Goal: Task Accomplishment & Management: Manage account settings

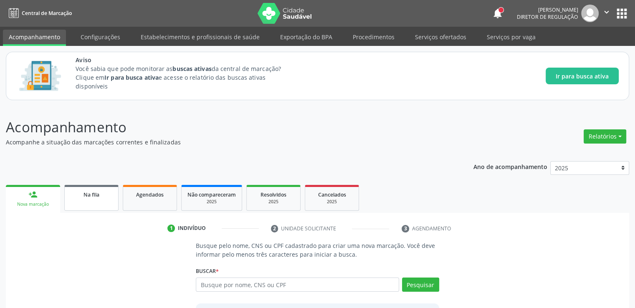
click at [82, 197] on div "Na fila" at bounding box center [92, 194] width 42 height 9
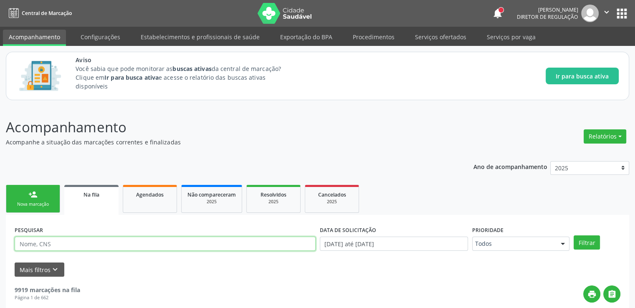
click at [76, 243] on input "text" at bounding box center [165, 244] width 301 height 14
type input "700000809865208"
click at [574, 235] on button "Filtrar" at bounding box center [587, 242] width 26 height 14
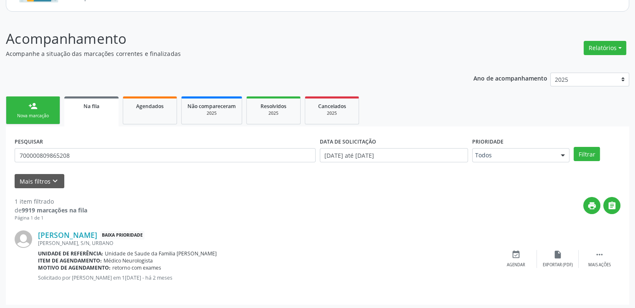
scroll to position [90, 0]
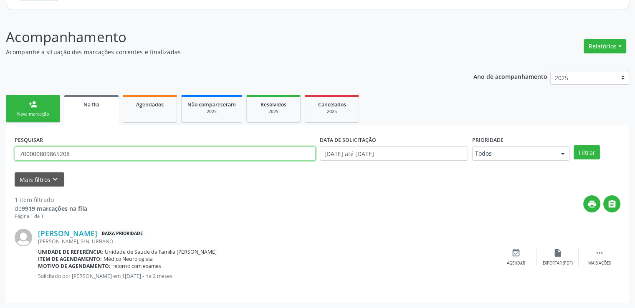
drag, startPoint x: 91, startPoint y: 154, endPoint x: 0, endPoint y: 139, distance: 92.7
click at [0, 139] on div "Acompanhamento Acompanhe a situação das marcações correntes e finalizadas Relat…" at bounding box center [317, 162] width 635 height 293
paste input "[PERSON_NAME]"
click at [574, 145] on button "Filtrar" at bounding box center [587, 152] width 26 height 14
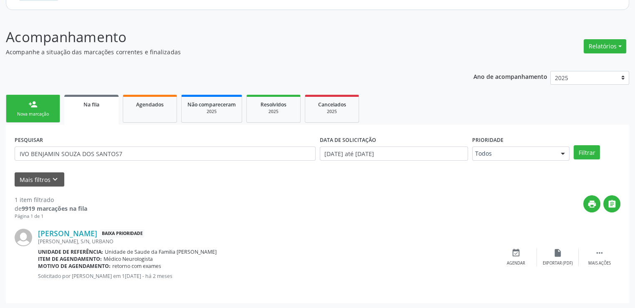
scroll to position [36, 0]
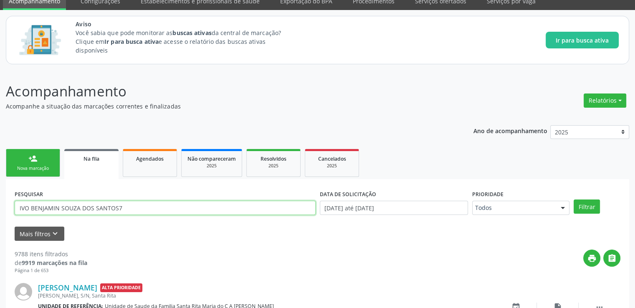
click at [135, 208] on input "IVO BENJAMIN SOUZA DOS SANTOS7" at bounding box center [165, 208] width 301 height 14
type input "[PERSON_NAME]"
click at [574, 200] on button "Filtrar" at bounding box center [587, 207] width 26 height 14
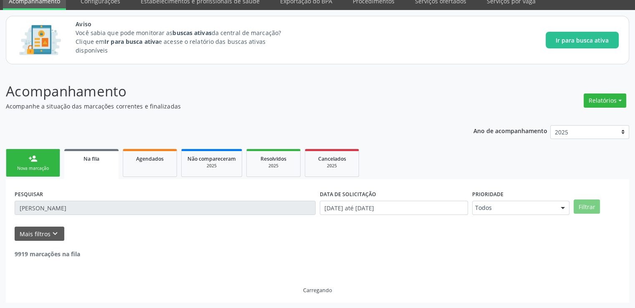
scroll to position [9, 0]
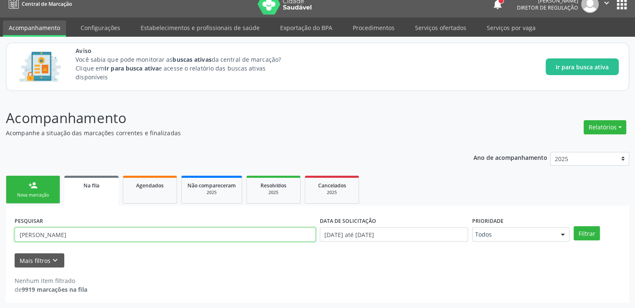
drag, startPoint x: 131, startPoint y: 234, endPoint x: 7, endPoint y: 244, distance: 124.4
click at [7, 244] on div "PESQUISAR [PERSON_NAME] DATA DE SOLICITAÇÃO 0[DATE] até 2[DATE] Prioridade Todo…" at bounding box center [317, 254] width 623 height 97
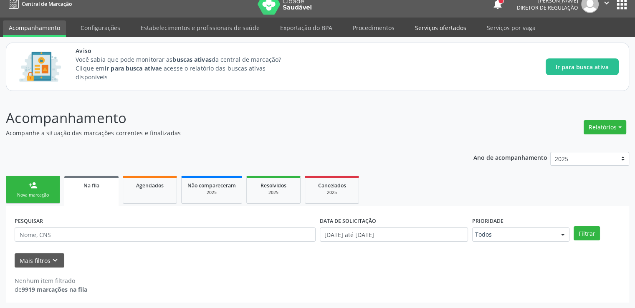
click at [453, 25] on link "Serviços ofertados" at bounding box center [440, 27] width 63 height 15
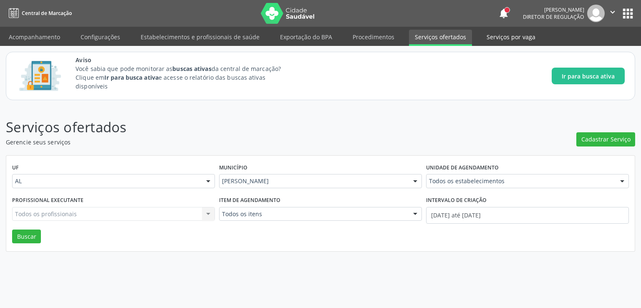
click at [518, 33] on link "Serviços por vaga" at bounding box center [511, 37] width 61 height 15
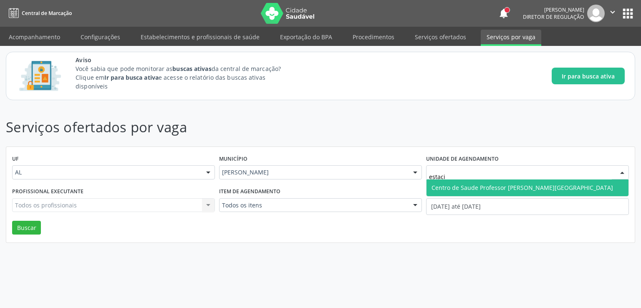
type input "estacio"
click at [461, 190] on span "Centro de Saude Professor [PERSON_NAME][GEOGRAPHIC_DATA]" at bounding box center [523, 188] width 182 height 8
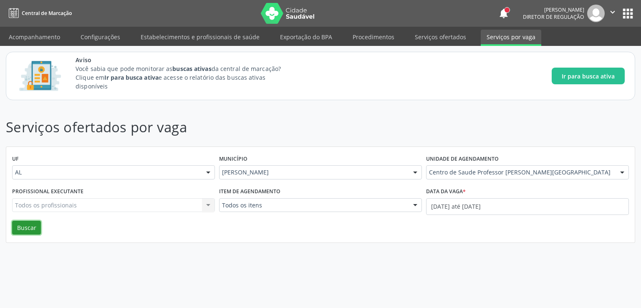
click at [35, 227] on button "Buscar" at bounding box center [26, 228] width 29 height 14
click at [444, 37] on link "Serviços ofertados" at bounding box center [440, 37] width 63 height 15
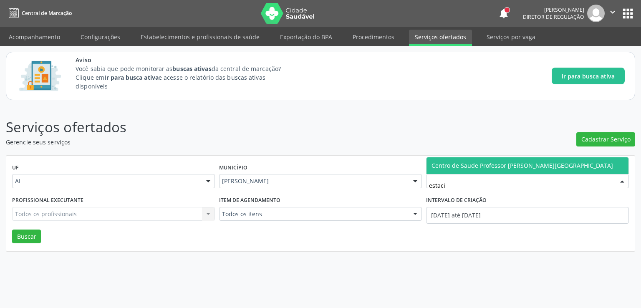
type input "estacio"
click at [471, 164] on span "Centro de Saude Professor [PERSON_NAME][GEOGRAPHIC_DATA]" at bounding box center [523, 166] width 182 height 8
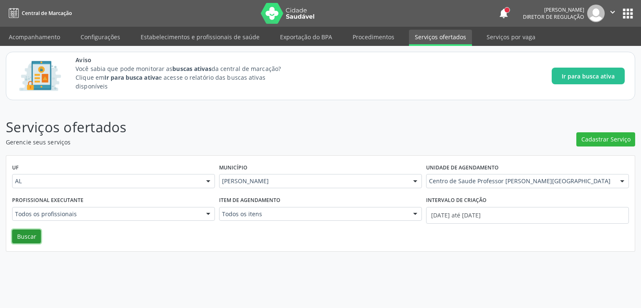
click at [28, 233] on button "Buscar" at bounding box center [26, 237] width 29 height 14
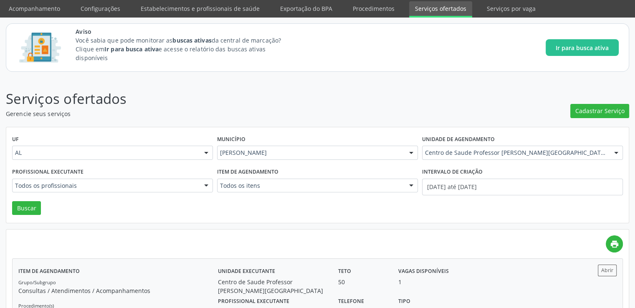
scroll to position [167, 0]
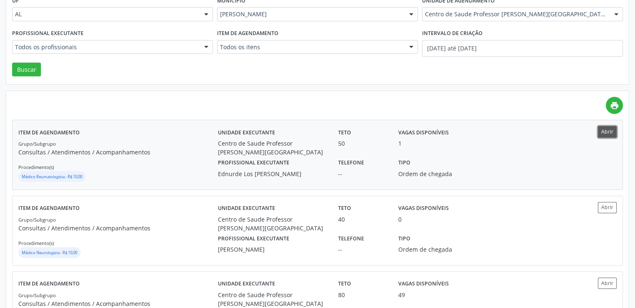
click at [602, 133] on button "Abrir" at bounding box center [607, 131] width 19 height 11
click at [605, 205] on button "Abrir" at bounding box center [607, 207] width 19 height 11
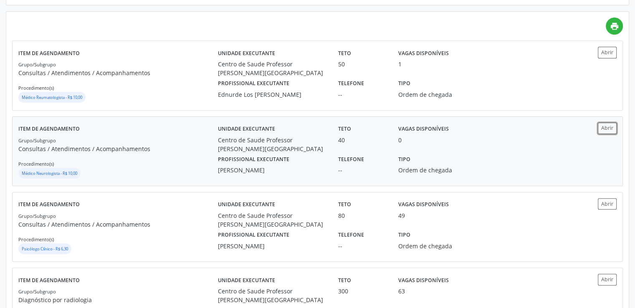
scroll to position [251, 0]
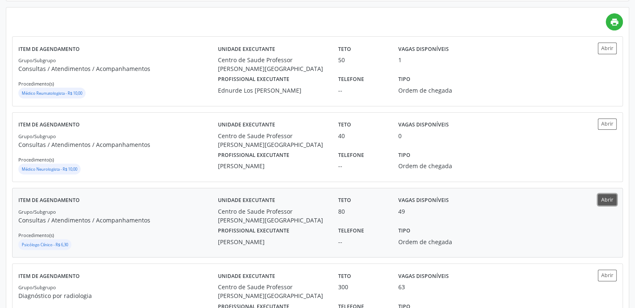
click at [608, 198] on button "Abrir" at bounding box center [607, 199] width 19 height 11
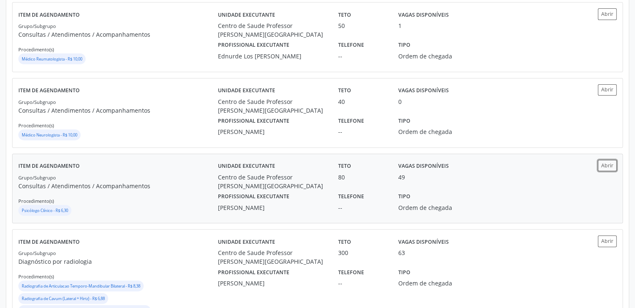
scroll to position [334, 0]
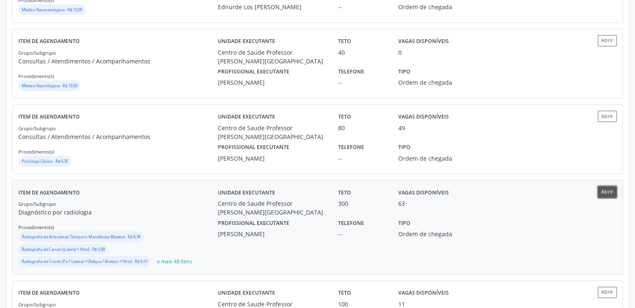
click at [605, 188] on button "Abrir" at bounding box center [607, 191] width 19 height 11
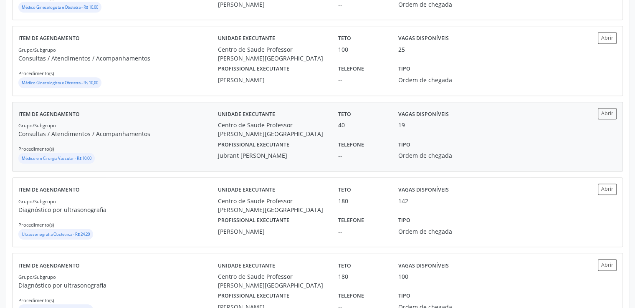
scroll to position [668, 0]
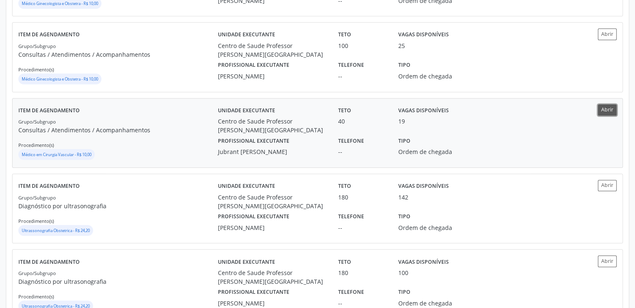
click at [606, 111] on button "Abrir" at bounding box center [607, 109] width 19 height 11
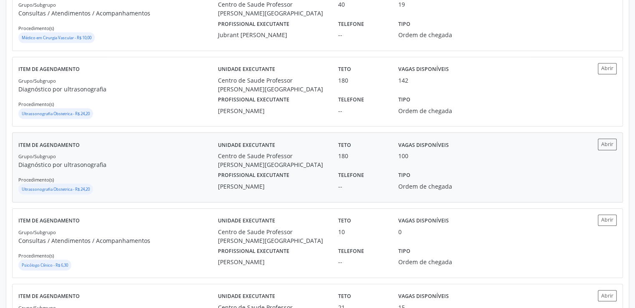
scroll to position [793, 0]
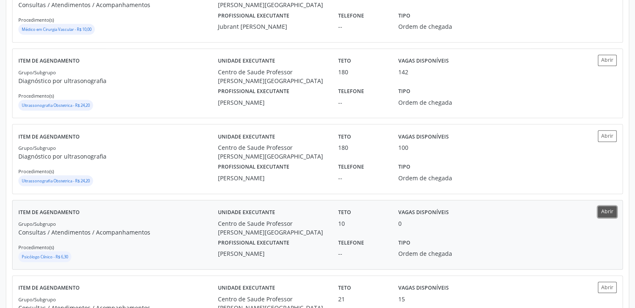
click at [605, 208] on button "Abrir" at bounding box center [607, 211] width 19 height 11
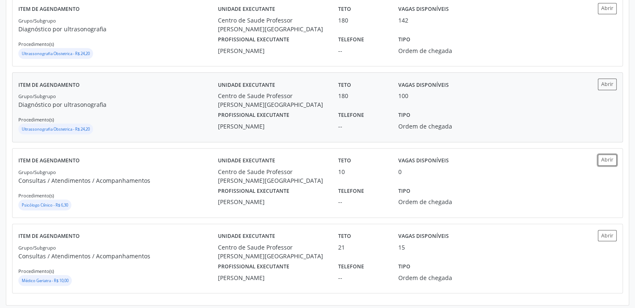
scroll to position [846, 0]
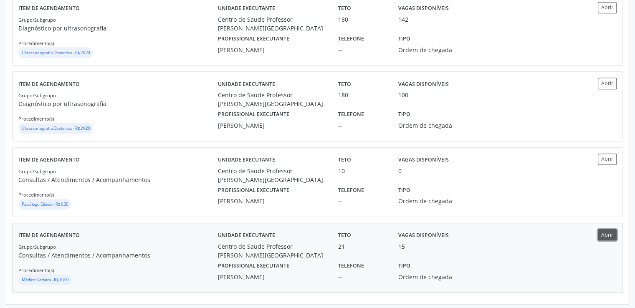
click at [610, 231] on button "Abrir" at bounding box center [607, 234] width 19 height 11
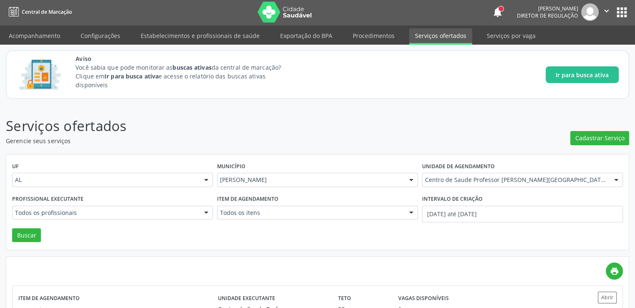
scroll to position [0, 0]
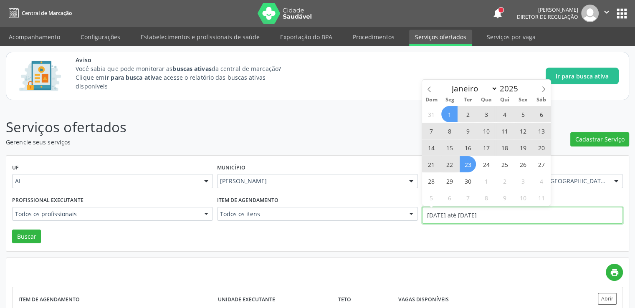
click at [452, 215] on input "01/09/2025 até 23/09/2025" at bounding box center [522, 215] width 201 height 17
click at [427, 89] on icon at bounding box center [429, 89] width 6 height 6
select select "7"
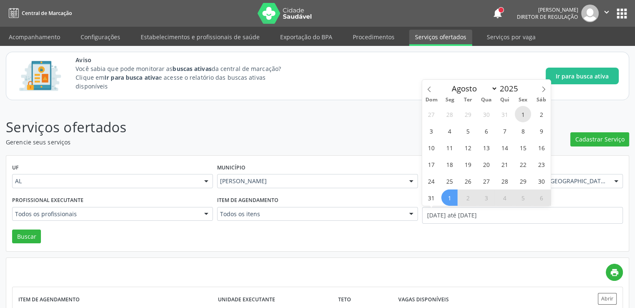
click at [519, 115] on span "1" at bounding box center [523, 114] width 16 height 16
type input "01/08/2025"
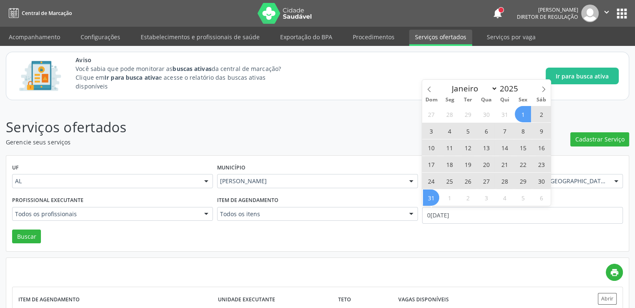
click at [430, 195] on span "31" at bounding box center [431, 198] width 16 height 16
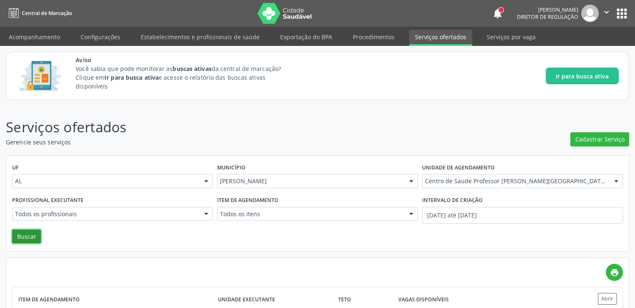
click at [30, 237] on button "Buscar" at bounding box center [26, 237] width 29 height 14
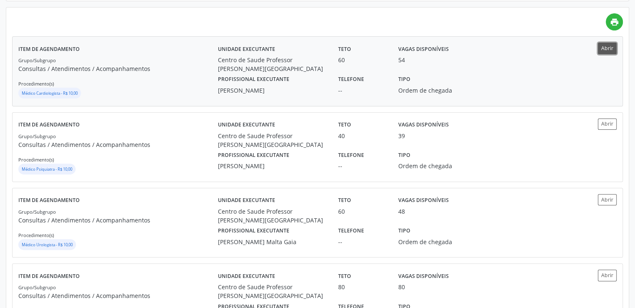
click at [600, 48] on button "Abrir" at bounding box center [607, 48] width 19 height 11
click at [611, 124] on button "Abrir" at bounding box center [607, 124] width 19 height 11
click at [615, 198] on button "Abrir" at bounding box center [607, 199] width 19 height 11
click at [603, 201] on button "Abrir" at bounding box center [607, 199] width 19 height 11
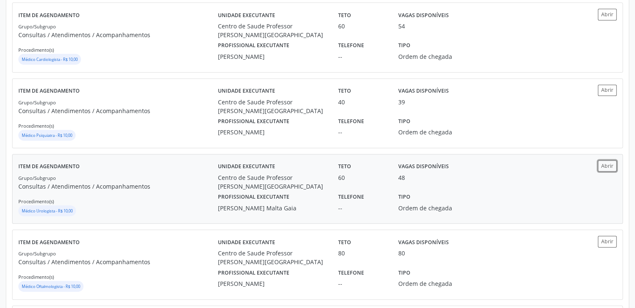
scroll to position [334, 0]
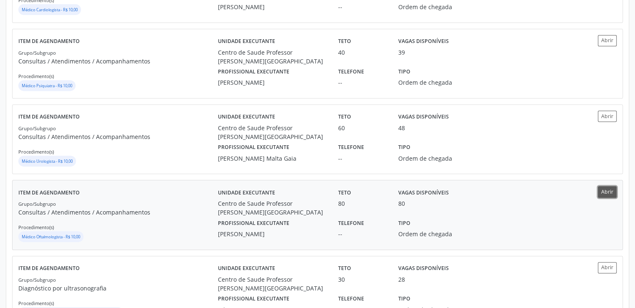
click at [613, 190] on button "Abrir" at bounding box center [607, 191] width 19 height 11
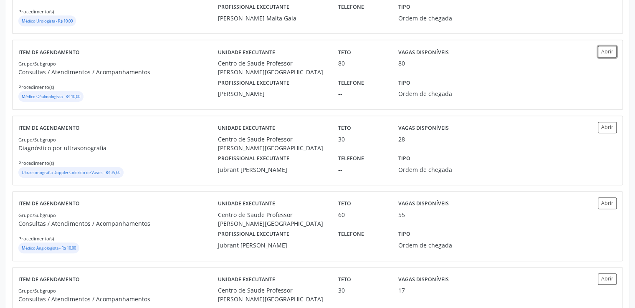
scroll to position [501, 0]
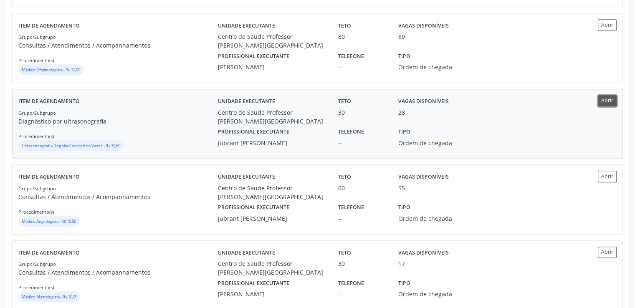
click at [608, 99] on button "Abrir" at bounding box center [607, 100] width 19 height 11
click at [607, 172] on button "Abrir" at bounding box center [607, 176] width 19 height 11
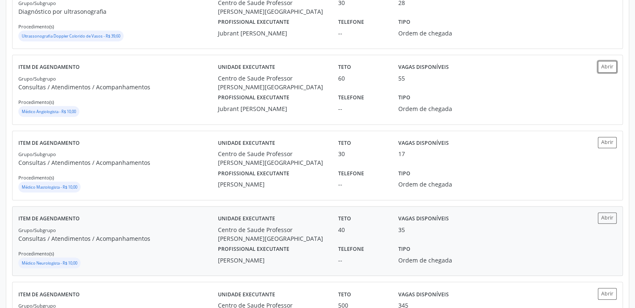
scroll to position [626, 0]
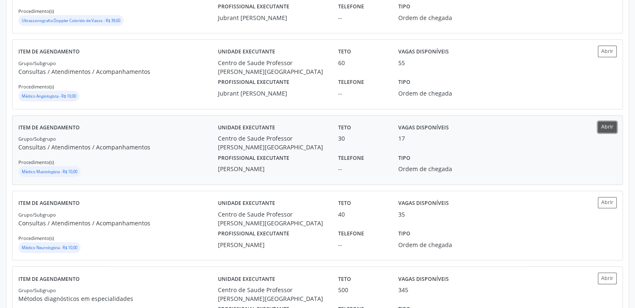
click at [610, 125] on button "Abrir" at bounding box center [607, 127] width 19 height 11
click at [600, 200] on button "Abrir" at bounding box center [607, 202] width 19 height 11
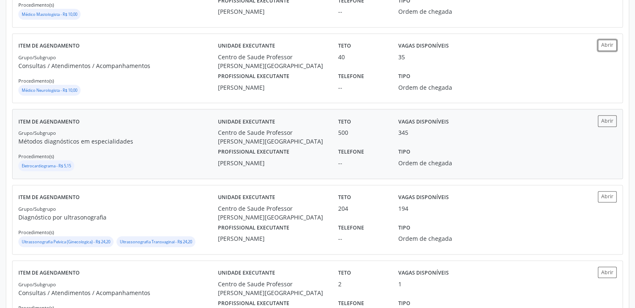
scroll to position [793, 0]
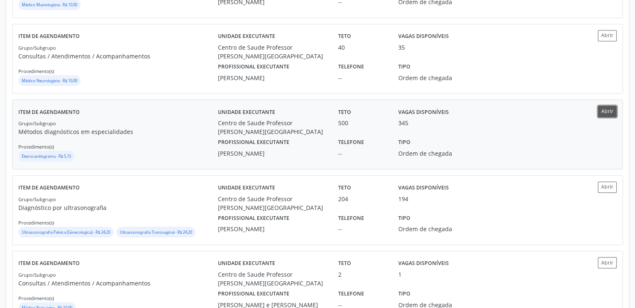
click at [608, 109] on button "Abrir" at bounding box center [607, 111] width 19 height 11
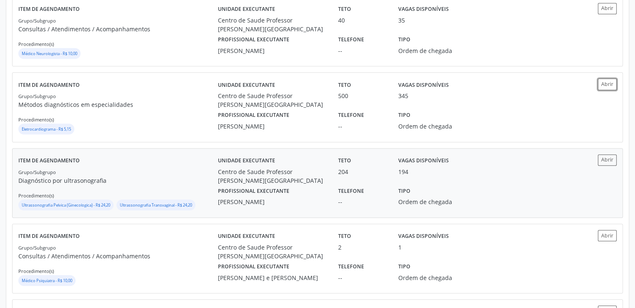
scroll to position [835, 0]
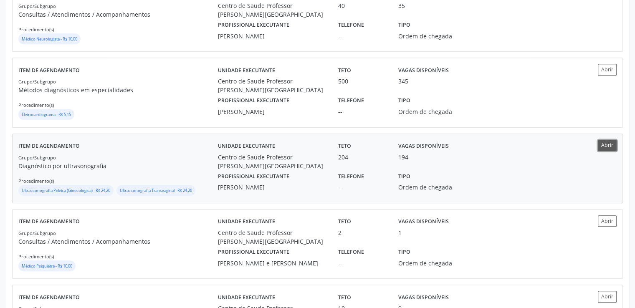
click at [609, 142] on button "Abrir" at bounding box center [607, 145] width 19 height 11
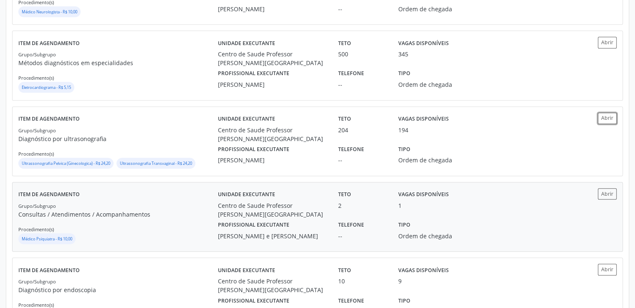
scroll to position [877, 0]
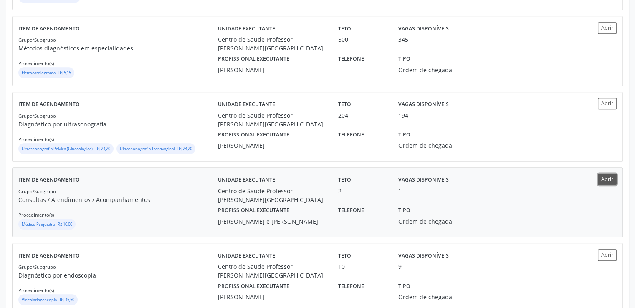
click at [610, 177] on button "Abrir" at bounding box center [607, 179] width 19 height 11
click at [610, 176] on button "Abrir" at bounding box center [607, 179] width 19 height 11
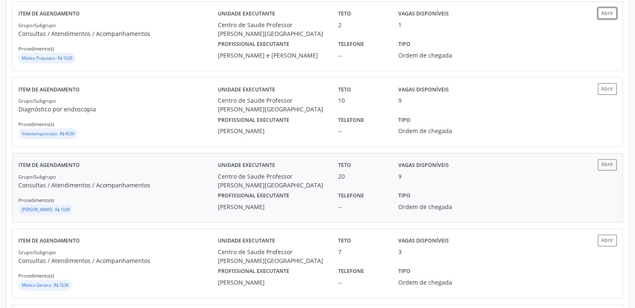
scroll to position [1044, 0]
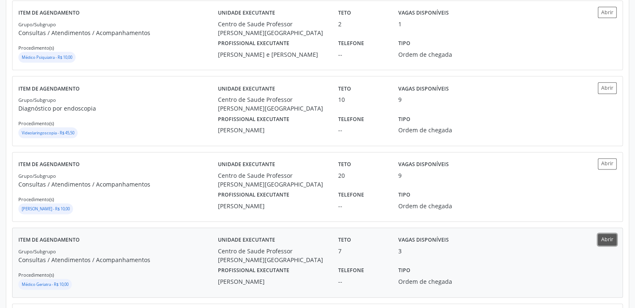
click at [608, 238] on button "Abrir" at bounding box center [607, 239] width 19 height 11
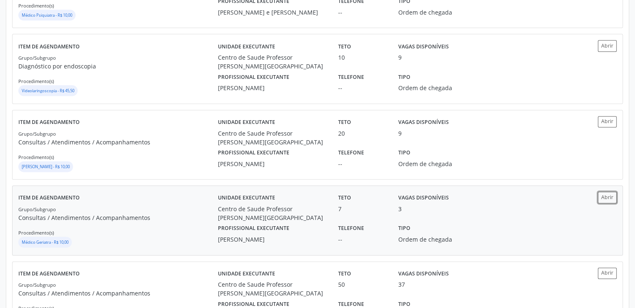
scroll to position [1127, 0]
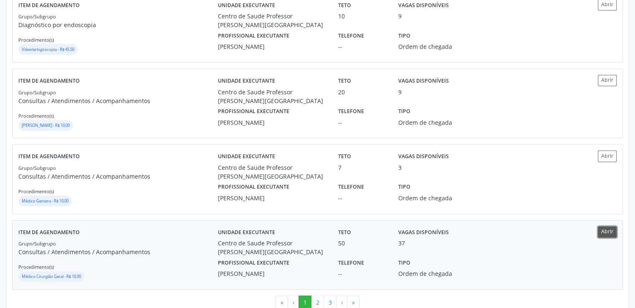
click at [603, 230] on button "Abrir" at bounding box center [607, 231] width 19 height 11
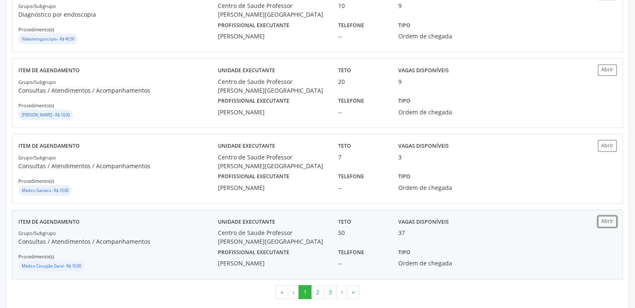
scroll to position [1143, 0]
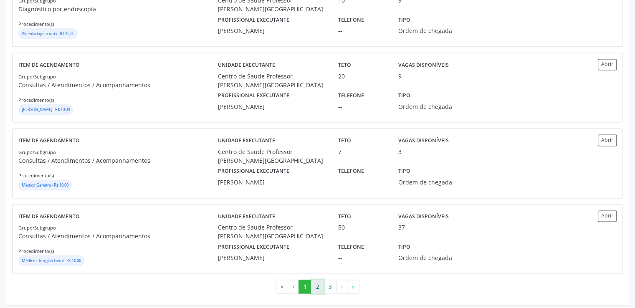
click at [316, 285] on button "2" at bounding box center [317, 287] width 13 height 14
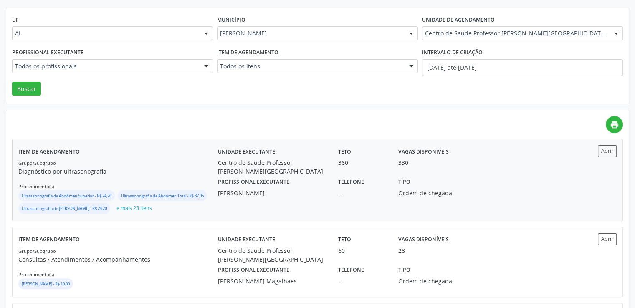
scroll to position [167, 0]
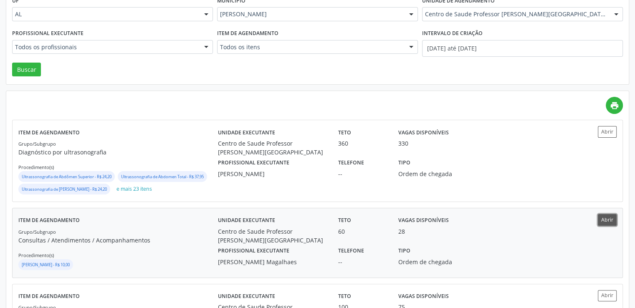
click at [612, 219] on button "Abrir" at bounding box center [607, 219] width 19 height 11
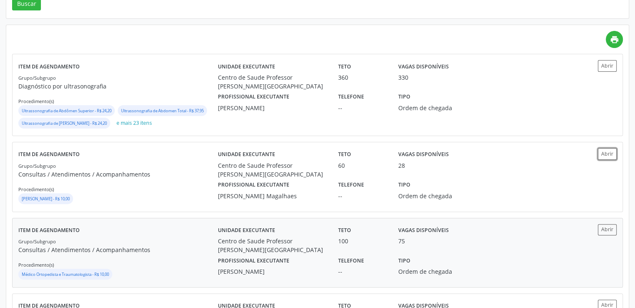
scroll to position [251, 0]
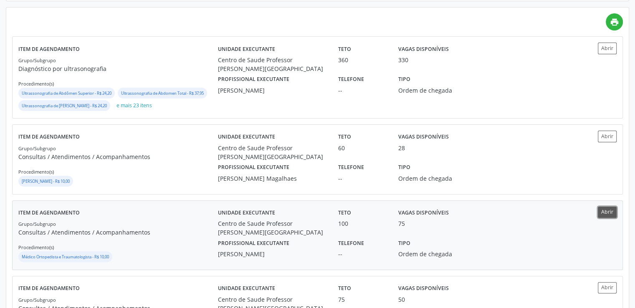
click at [610, 213] on button "Abrir" at bounding box center [607, 212] width 19 height 11
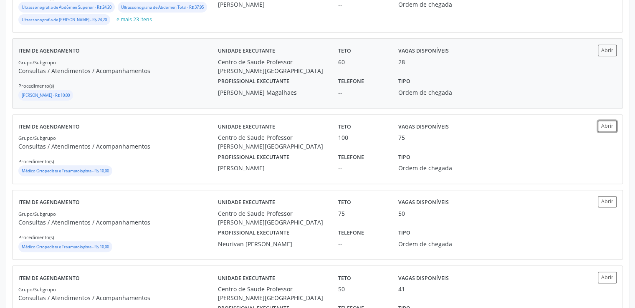
scroll to position [376, 0]
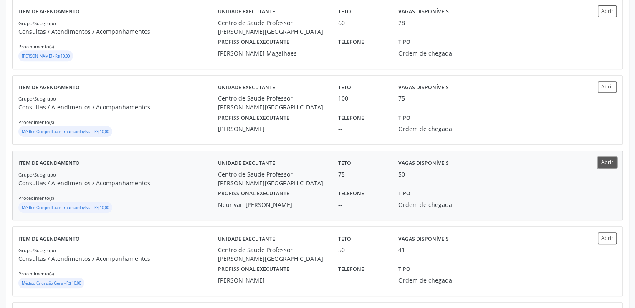
click at [607, 157] on button "Abrir" at bounding box center [607, 162] width 19 height 11
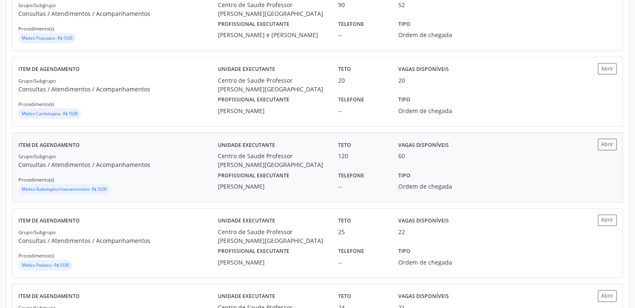
scroll to position [752, 0]
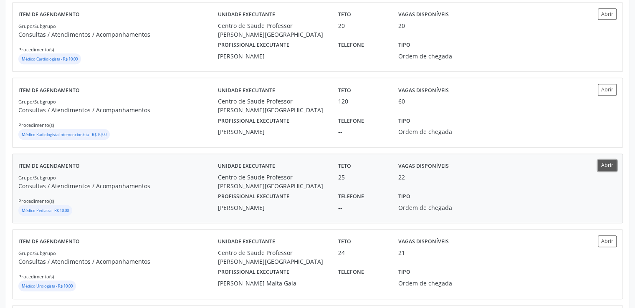
click at [613, 162] on button "Abrir" at bounding box center [607, 165] width 19 height 11
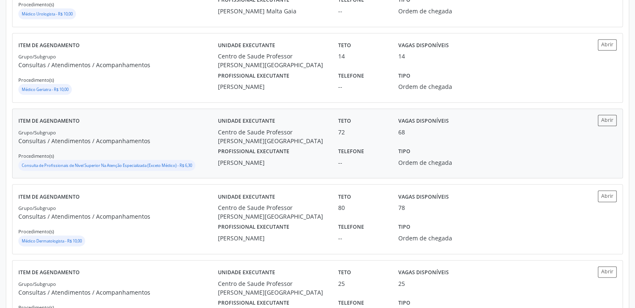
scroll to position [1044, 0]
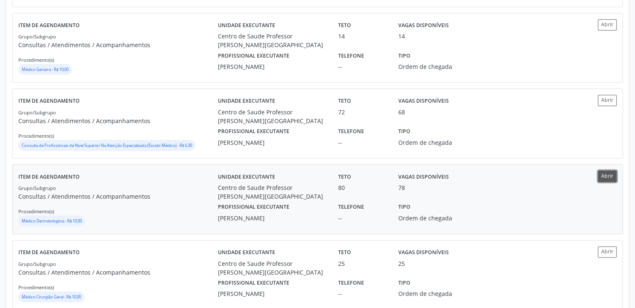
click at [614, 173] on button "Abrir" at bounding box center [607, 175] width 19 height 11
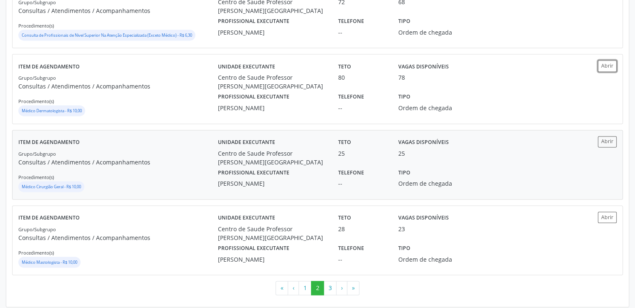
scroll to position [1156, 0]
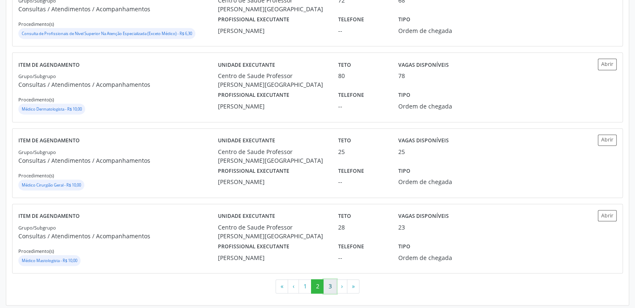
click at [332, 286] on button "3" at bounding box center [330, 286] width 13 height 14
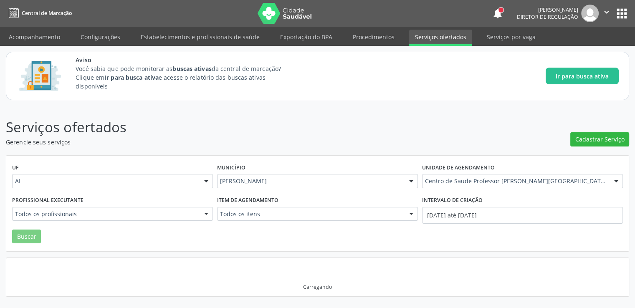
click at [332, 286] on div "Carregando" at bounding box center [317, 287] width 29 height 7
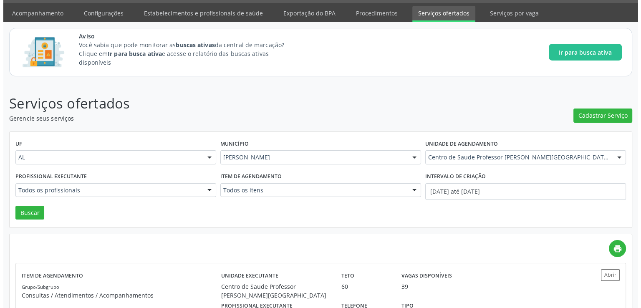
scroll to position [0, 0]
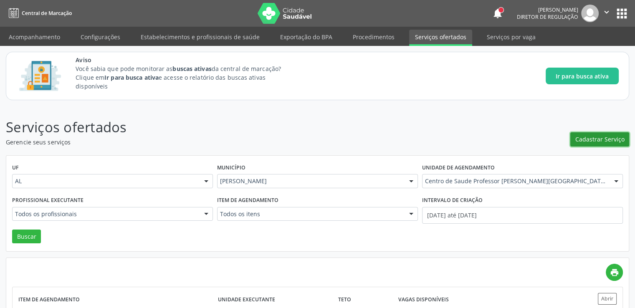
click at [590, 136] on span "Cadastrar Serviço" at bounding box center [599, 139] width 49 height 9
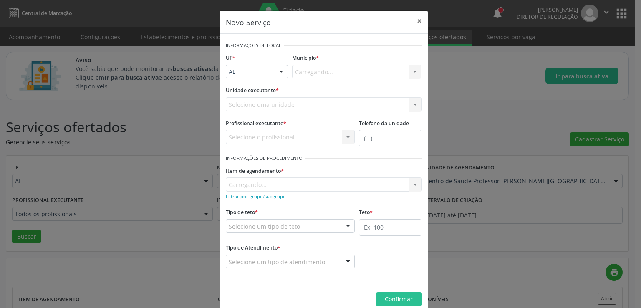
click at [291, 104] on div "Selecione uma unidade Nenhum resultado encontrado para: " " Não há nenhuma opçã…" at bounding box center [324, 104] width 196 height 14
click at [291, 102] on div "Carregando... Nenhum resultado encontrado para: " " Não há nenhuma opção para s…" at bounding box center [324, 104] width 196 height 14
click at [294, 103] on div "Carregando... Nenhum resultado encontrado para: " " Não há nenhuma opção para s…" at bounding box center [324, 104] width 196 height 14
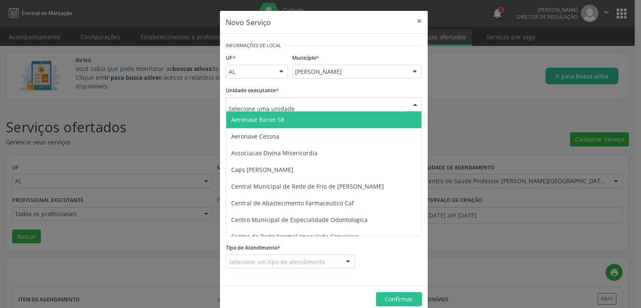
click at [294, 103] on div at bounding box center [324, 104] width 196 height 14
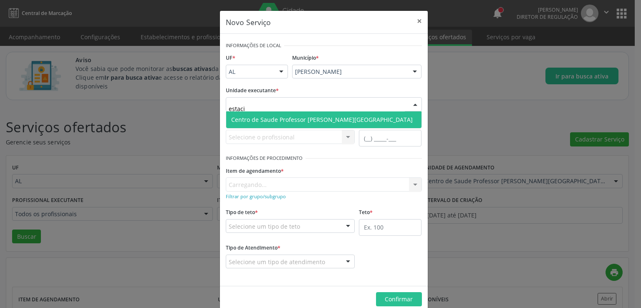
type input "estacio"
click at [326, 116] on span "Centro de Saude Professor [PERSON_NAME][GEOGRAPHIC_DATA]" at bounding box center [322, 120] width 182 height 8
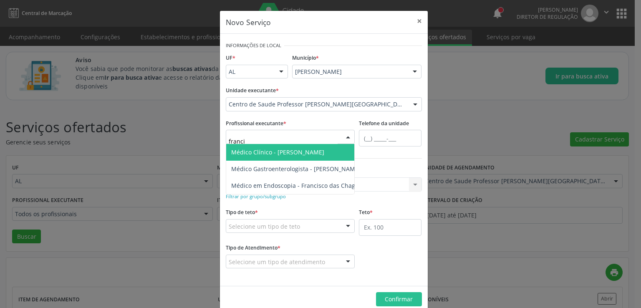
type input "francis"
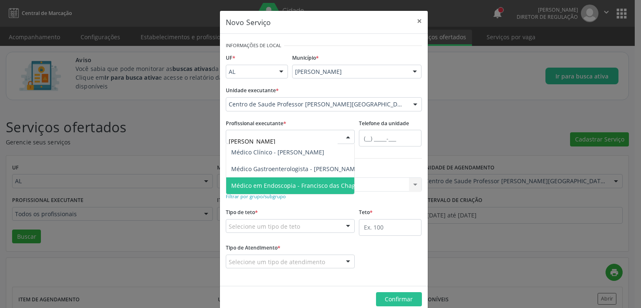
click at [273, 185] on span "Médico em Endoscopia - Francisco das Chagas Dantas Junior" at bounding box center [316, 186] width 170 height 8
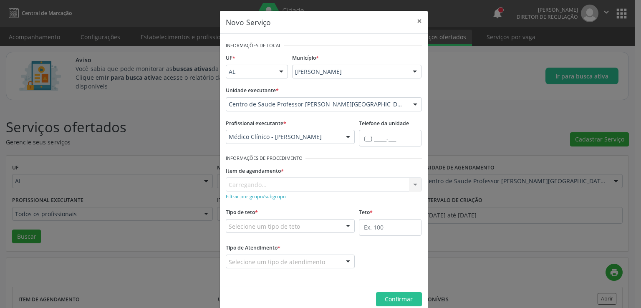
click at [345, 137] on div at bounding box center [348, 137] width 13 height 14
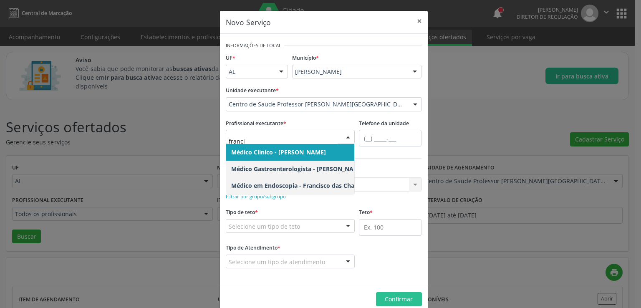
type input "francis"
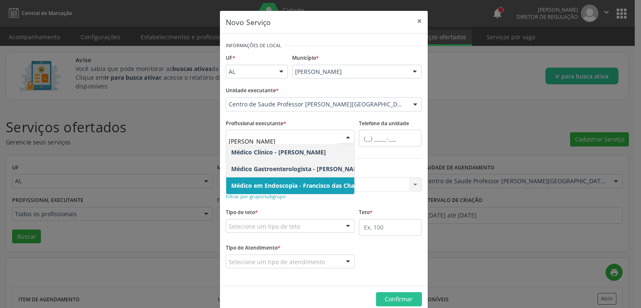
click at [269, 187] on span "Médico em Endoscopia - Francisco das Chagas Dantas Junior" at bounding box center [318, 186] width 174 height 8
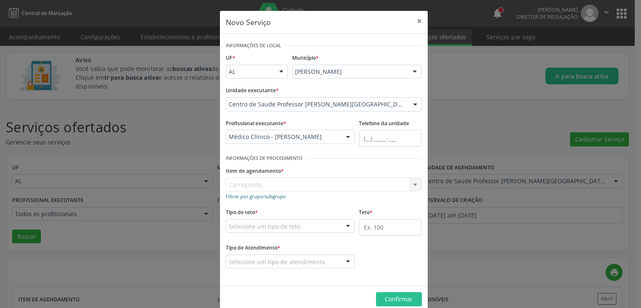
click at [262, 195] on small "Filtrar por grupo/subgrupo" at bounding box center [256, 196] width 60 height 6
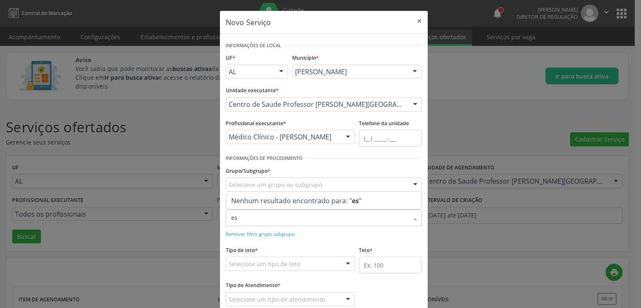
type input "e"
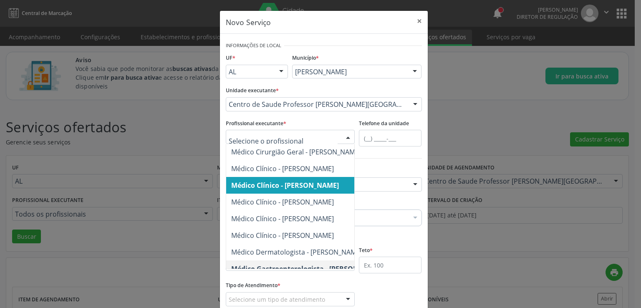
scroll to position [167, 0]
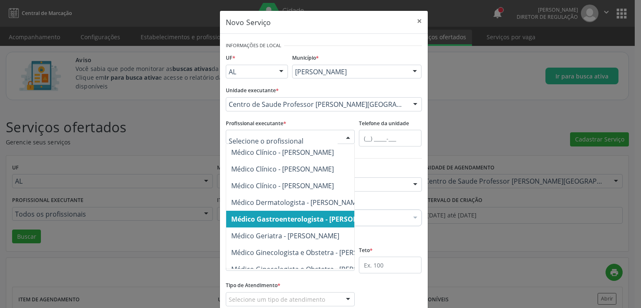
click at [286, 215] on span "Médico Gastroenterologista - Francisco das Chagas Dantas Junior" at bounding box center [307, 219] width 152 height 9
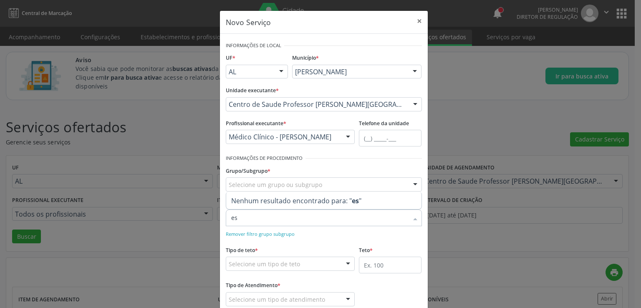
type input "eso"
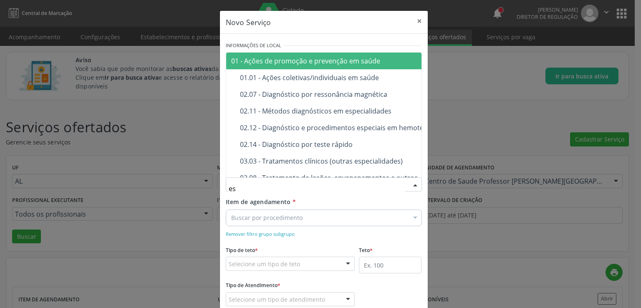
type input "e"
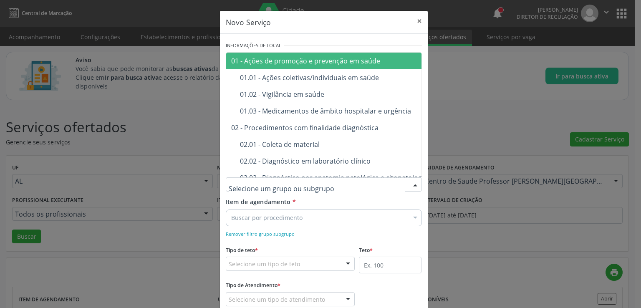
click at [346, 223] on div "Buscar por procedimento" at bounding box center [324, 218] width 196 height 17
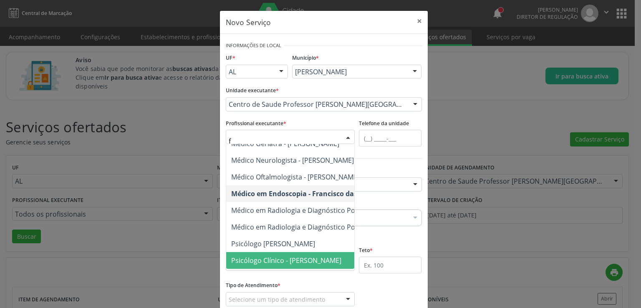
scroll to position [0, 0]
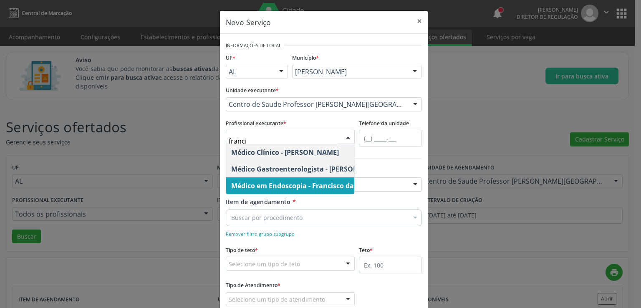
type input "francis"
click at [303, 183] on span "Médico em Endoscopia - Francisco das Chagas Dantas Junior" at bounding box center [331, 185] width 200 height 9
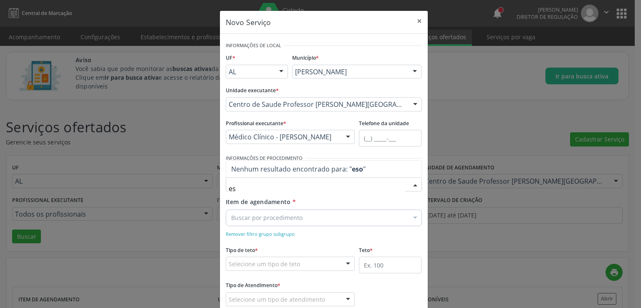
type input "e"
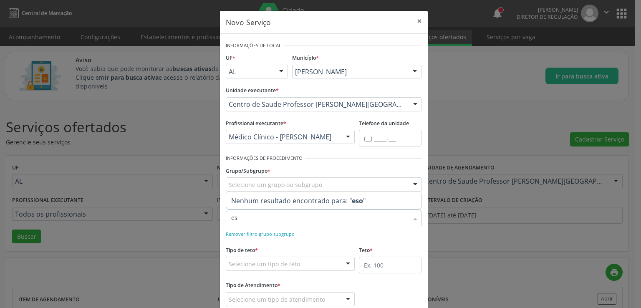
type input "e"
type input "endos"
click at [255, 234] on small "Remover filtro grupo subgrupo" at bounding box center [260, 234] width 69 height 6
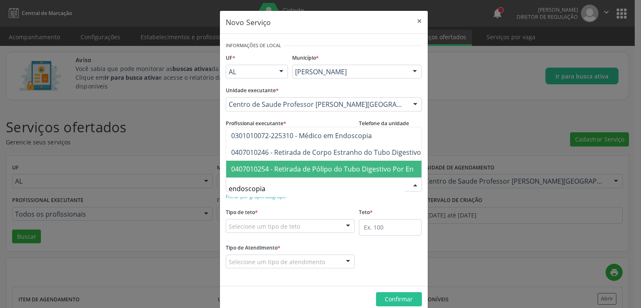
scroll to position [14, 0]
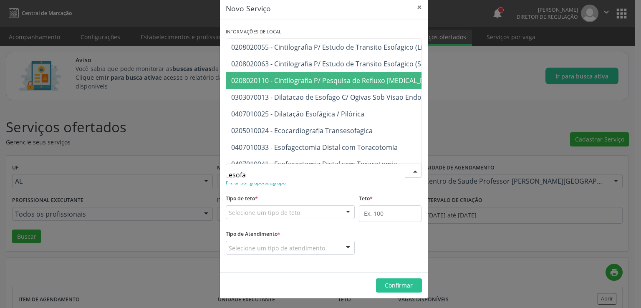
type input "esofag"
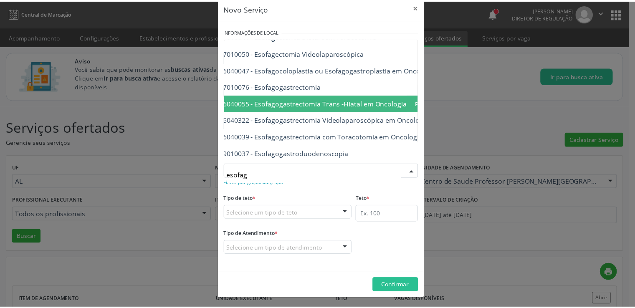
scroll to position [125, 17]
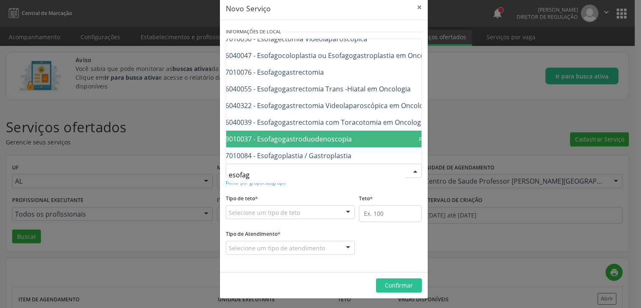
click at [348, 138] on span "0209010037 - Esofagogastroduodenoscopia" at bounding box center [341, 139] width 265 height 17
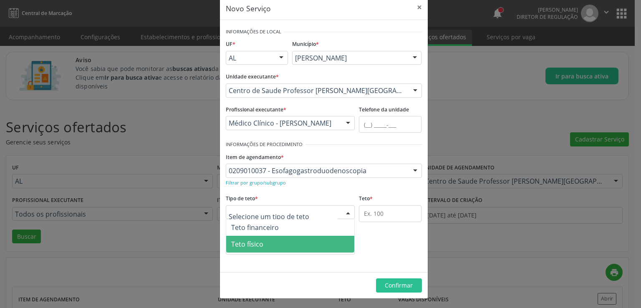
click at [251, 241] on span "Teto físico" at bounding box center [247, 244] width 32 height 9
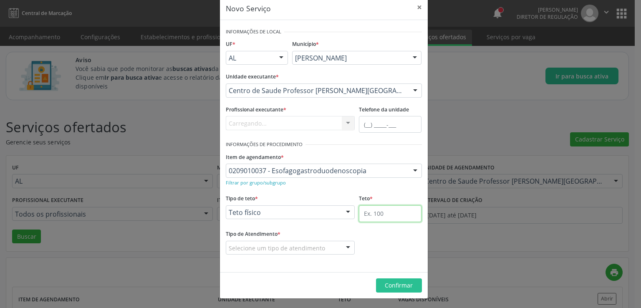
click at [381, 211] on input "text" at bounding box center [390, 213] width 63 height 17
type input "200"
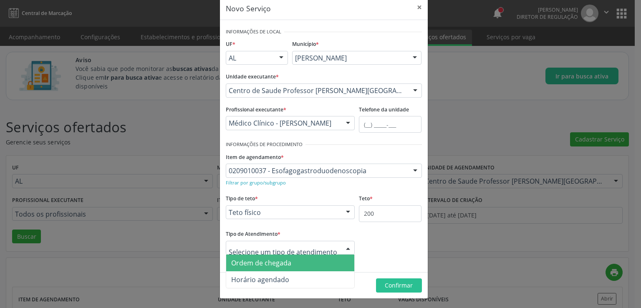
click at [272, 260] on span "Ordem de chegada" at bounding box center [261, 262] width 60 height 9
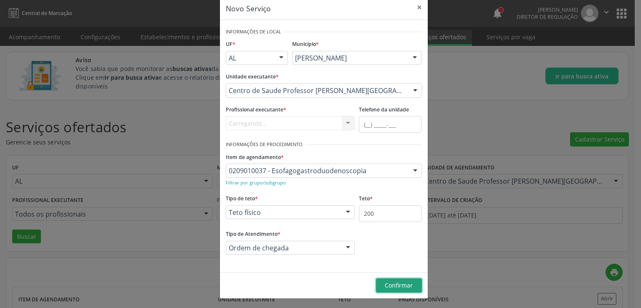
click at [404, 285] on span "Confirmar" at bounding box center [399, 285] width 28 height 8
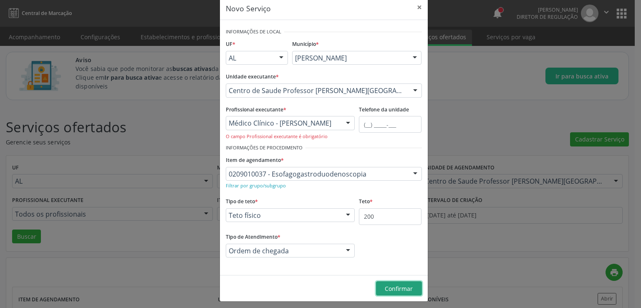
click at [405, 286] on span "Confirmar" at bounding box center [399, 289] width 28 height 8
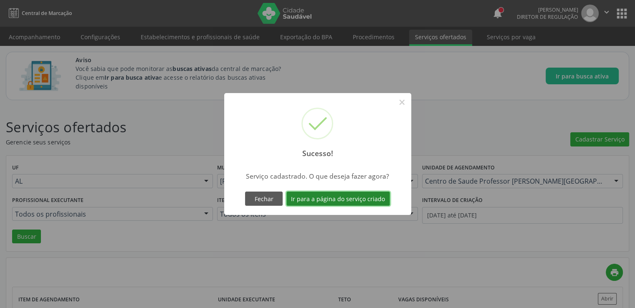
click at [343, 203] on button "Ir para a página do serviço criado" at bounding box center [338, 199] width 104 height 14
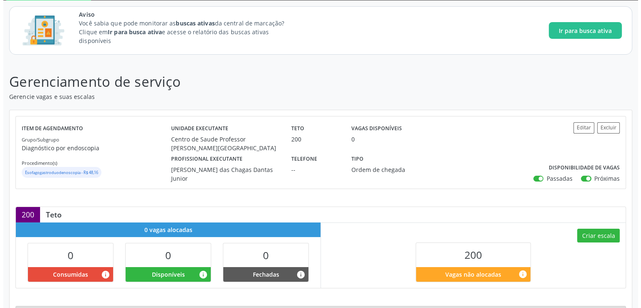
scroll to position [132, 0]
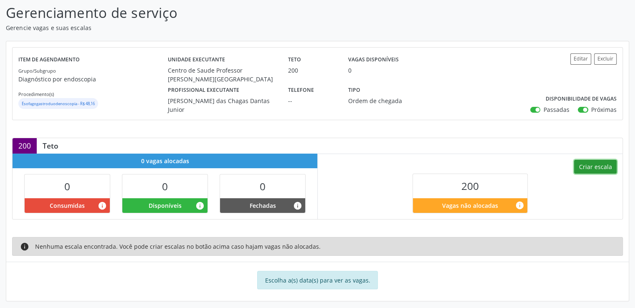
click at [605, 165] on button "Criar escala" at bounding box center [595, 167] width 43 height 14
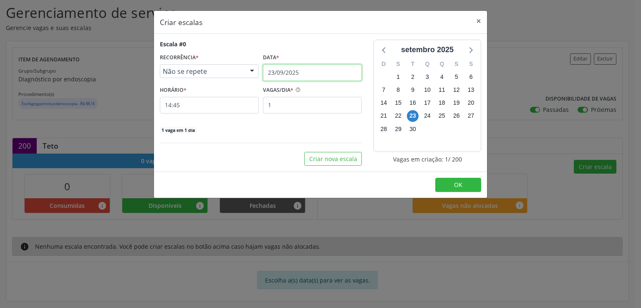
click at [279, 65] on input "23/09/2025" at bounding box center [312, 72] width 99 height 17
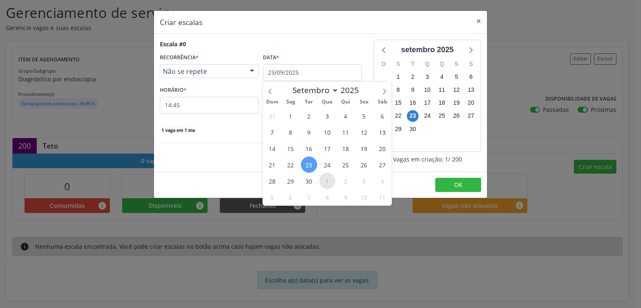
click at [329, 174] on span "1" at bounding box center [327, 181] width 16 height 16
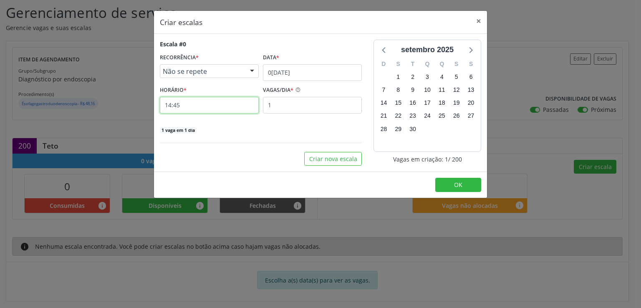
click at [203, 104] on input "14:45" at bounding box center [209, 105] width 99 height 17
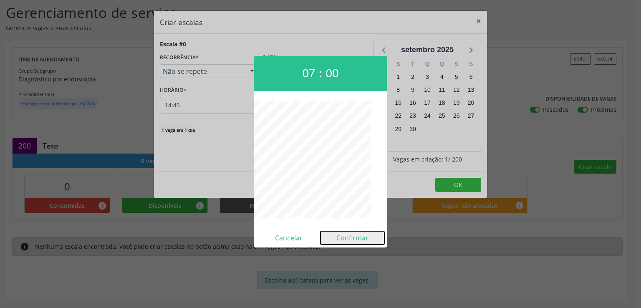
click at [360, 237] on button "Confirmar" at bounding box center [353, 237] width 64 height 13
type input "07:00"
click at [360, 237] on div "Criar escalas × Escala #0 RECORRÊNCIA * Não se repete Não se repete Diário/Sema…" at bounding box center [320, 154] width 641 height 308
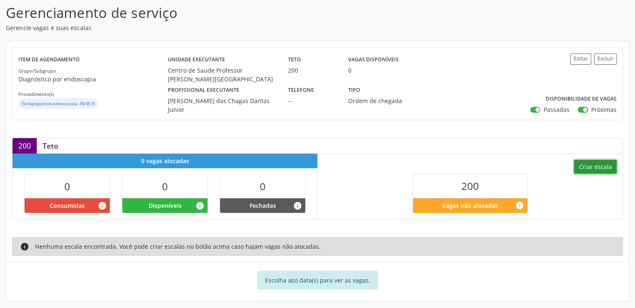
click at [598, 165] on button "Criar escala" at bounding box center [595, 167] width 43 height 14
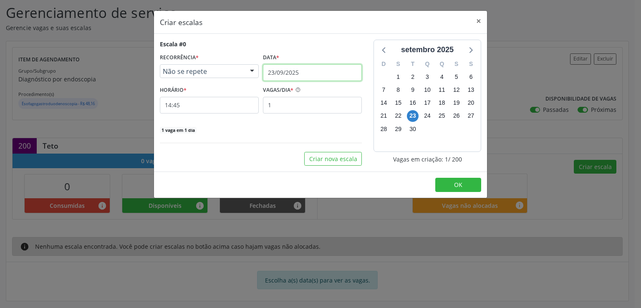
click at [319, 71] on input "23/09/2025" at bounding box center [312, 72] width 99 height 17
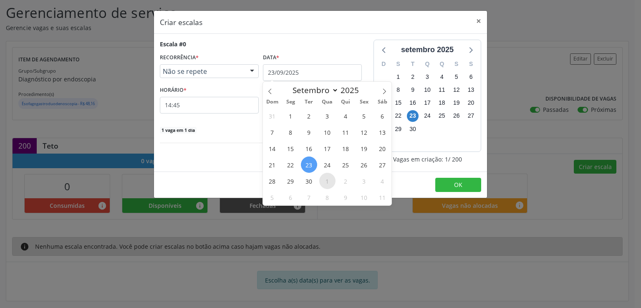
click at [327, 176] on span "1" at bounding box center [327, 181] width 16 height 16
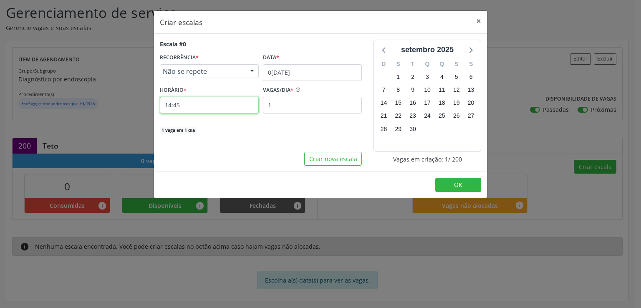
click at [208, 105] on input "14:45" at bounding box center [209, 105] width 99 height 17
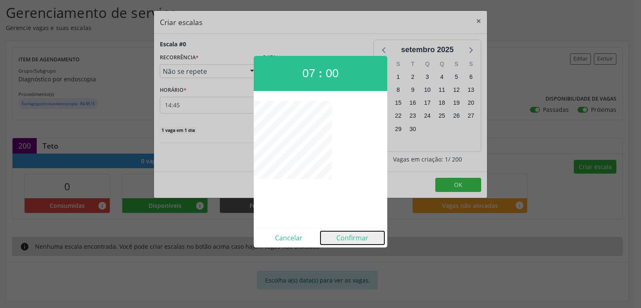
click at [352, 239] on button "Confirmar" at bounding box center [353, 237] width 64 height 13
type input "07:00"
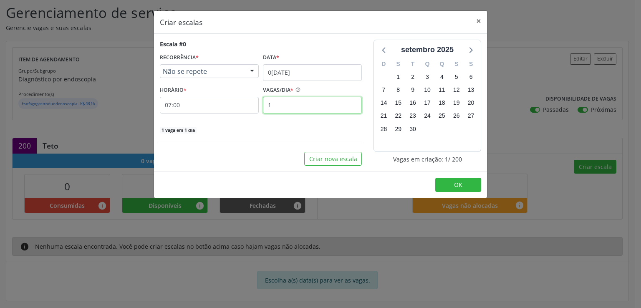
click at [290, 104] on input "1" at bounding box center [312, 105] width 99 height 17
type input "18"
click at [264, 133] on div "18 vagas em 1 dia" at bounding box center [261, 129] width 202 height 9
click at [318, 162] on button "Criar nova escala" at bounding box center [333, 159] width 58 height 14
select select "8"
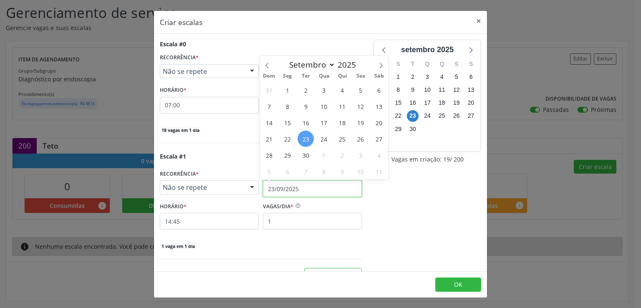
click at [269, 189] on input "23/09/2025" at bounding box center [312, 188] width 99 height 17
click at [362, 151] on span "3" at bounding box center [361, 155] width 16 height 16
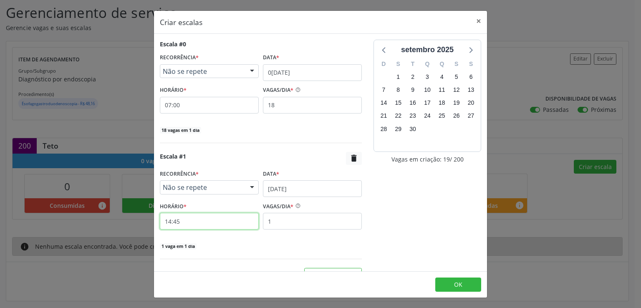
click at [229, 224] on input "14:45" at bounding box center [209, 221] width 99 height 17
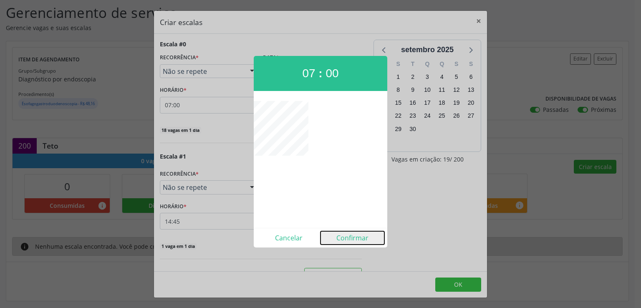
click at [352, 238] on button "Confirmar" at bounding box center [353, 237] width 64 height 13
type input "07:00"
click at [352, 238] on div "Escala #1  RECORRÊNCIA * Não se repete Não se repete Diário/Semanal Mensal Nen…" at bounding box center [261, 201] width 202 height 99
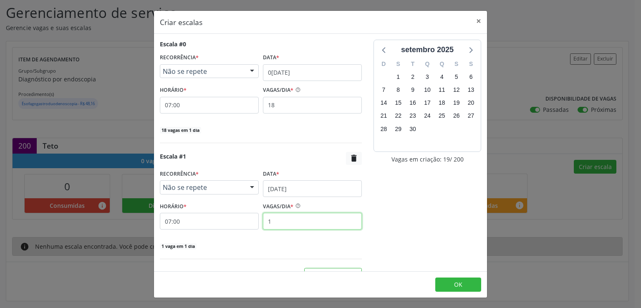
click at [287, 221] on input "1" at bounding box center [312, 221] width 99 height 17
type input "18"
click at [456, 284] on span "OK" at bounding box center [458, 285] width 8 height 8
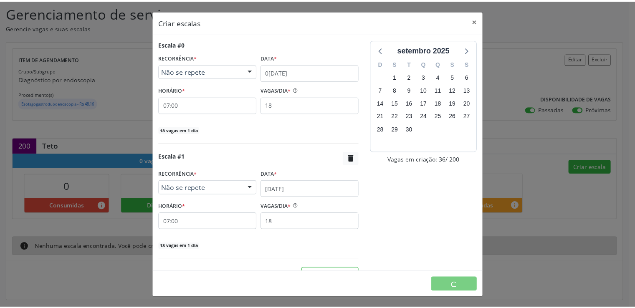
scroll to position [0, 0]
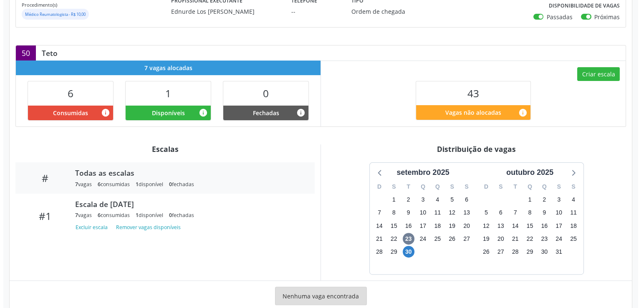
scroll to position [241, 0]
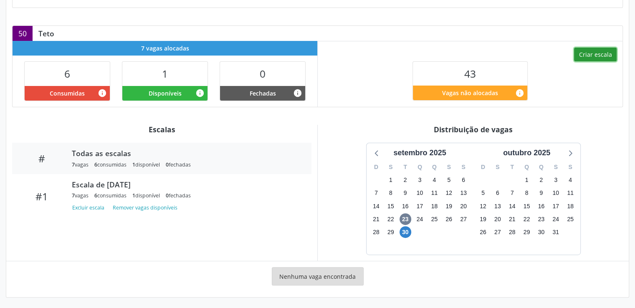
click at [584, 54] on button "Criar escala" at bounding box center [595, 55] width 43 height 14
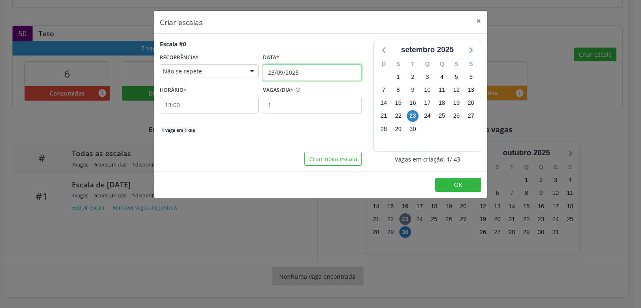
click at [302, 69] on input "23/09/2025" at bounding box center [312, 72] width 99 height 17
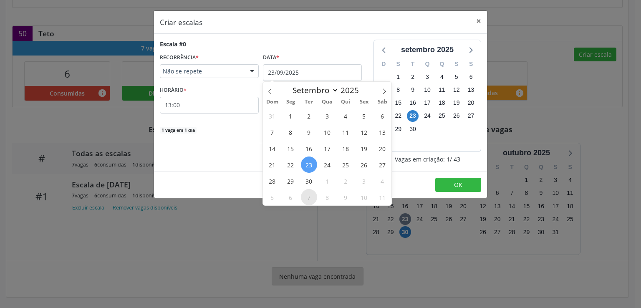
click at [309, 198] on span "7" at bounding box center [309, 197] width 16 height 16
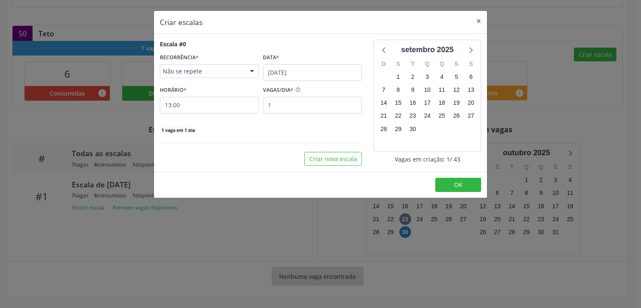
click at [213, 71] on span "Não se repete" at bounding box center [202, 71] width 79 height 8
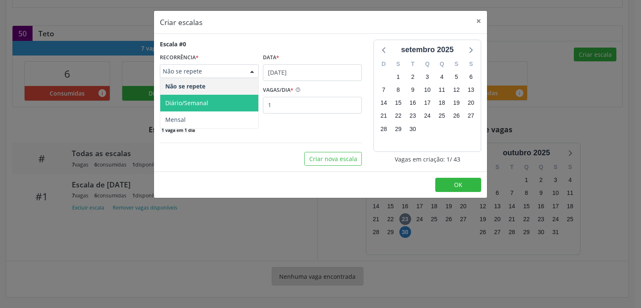
click at [207, 100] on span "Diário/Semanal" at bounding box center [186, 103] width 43 height 8
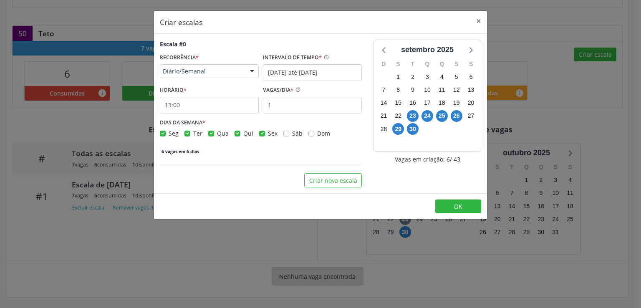
click at [217, 134] on label "Qua" at bounding box center [223, 133] width 12 height 9
click at [208, 134] on input "Qua" at bounding box center [211, 133] width 6 height 8
checkbox input "false"
click at [193, 134] on label "Ter" at bounding box center [197, 133] width 9 height 9
click at [185, 134] on input "Ter" at bounding box center [188, 133] width 6 height 8
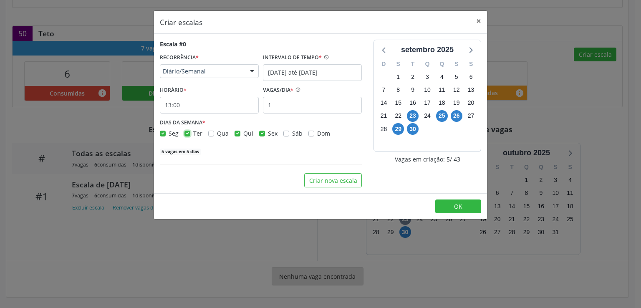
checkbox input "false"
click at [169, 132] on label "Seg" at bounding box center [174, 133] width 10 height 9
click at [164, 132] on input "Seg" at bounding box center [163, 133] width 6 height 8
checkbox input "false"
click at [268, 132] on label "Sex" at bounding box center [273, 133] width 10 height 9
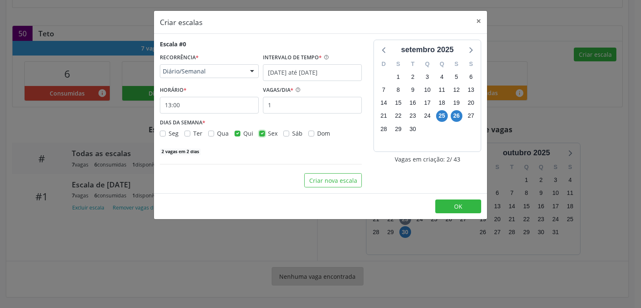
click at [261, 132] on input "Sex" at bounding box center [262, 133] width 6 height 8
checkbox input "false"
click at [289, 71] on input "23/09/2025 até 30/09/2025" at bounding box center [312, 72] width 99 height 17
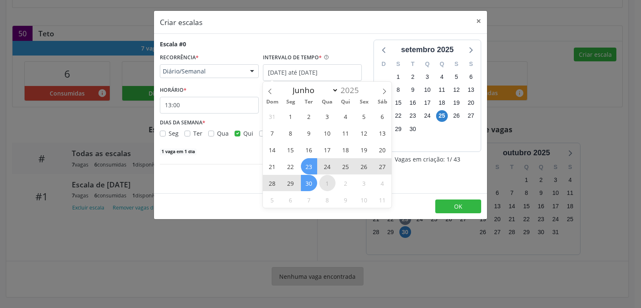
click at [326, 180] on span "1" at bounding box center [327, 183] width 16 height 16
type input "0[DATE]"
select select "9"
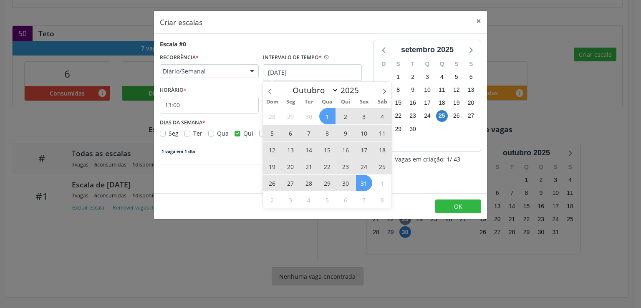
click at [365, 183] on span "31" at bounding box center [364, 183] width 16 height 16
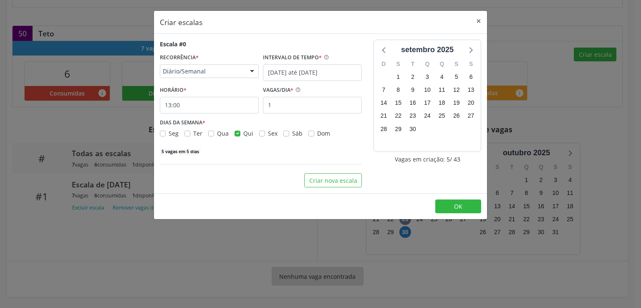
click at [193, 135] on label "Ter" at bounding box center [197, 133] width 9 height 9
click at [189, 135] on input "Ter" at bounding box center [188, 133] width 6 height 8
checkbox input "true"
click at [280, 108] on input "1" at bounding box center [312, 105] width 99 height 17
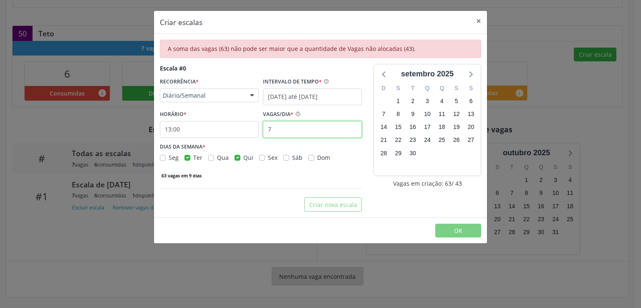
type input "7"
click at [243, 159] on label "Qui" at bounding box center [248, 157] width 10 height 9
click at [235, 159] on input "Qui" at bounding box center [238, 157] width 6 height 8
checkbox input "false"
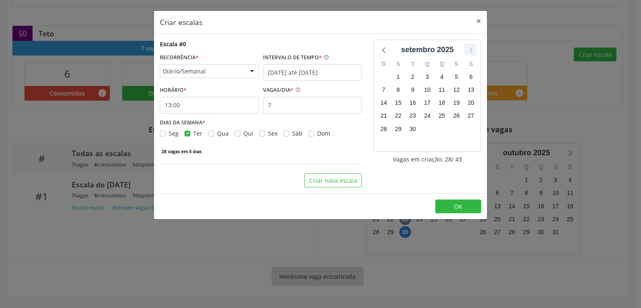
click at [469, 49] on icon at bounding box center [470, 49] width 11 height 11
click at [454, 206] on span "OK" at bounding box center [458, 207] width 8 height 8
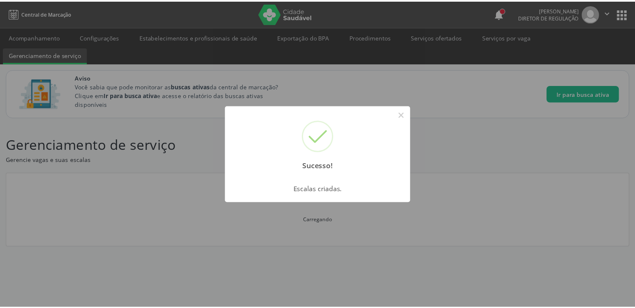
scroll to position [0, 0]
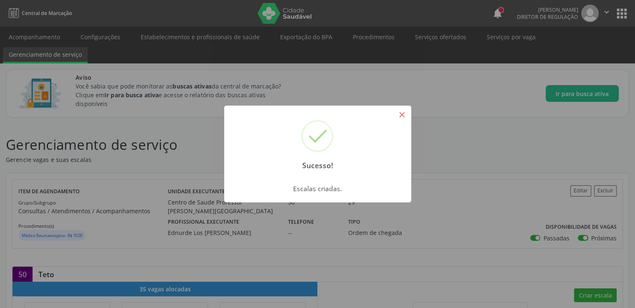
click at [404, 112] on button "×" at bounding box center [402, 115] width 14 height 14
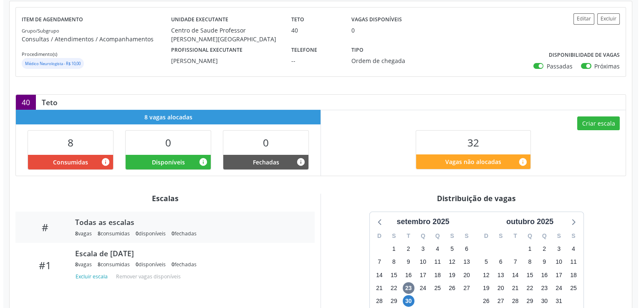
scroll to position [125, 0]
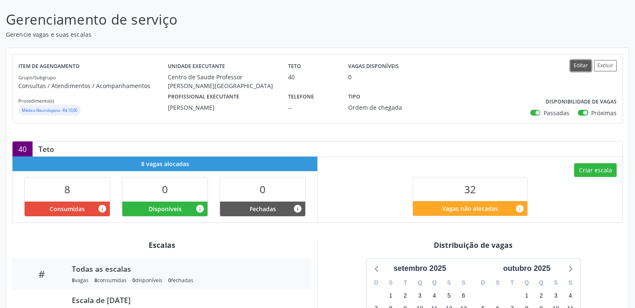
click at [582, 65] on button "Editar" at bounding box center [580, 65] width 21 height 11
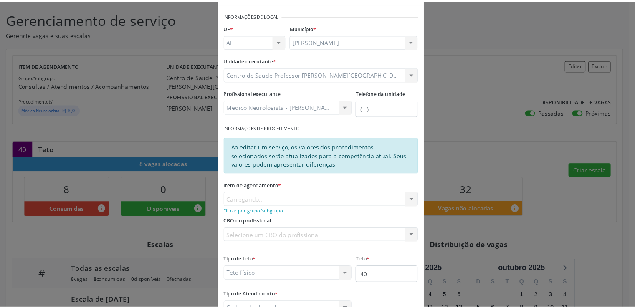
scroll to position [91, 0]
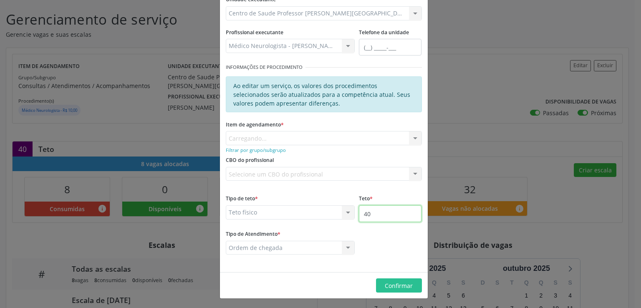
click at [377, 217] on input "40" at bounding box center [390, 213] width 63 height 17
type input "4"
type input "1"
type input "50"
click at [388, 289] on button "Confirmar" at bounding box center [399, 286] width 46 height 14
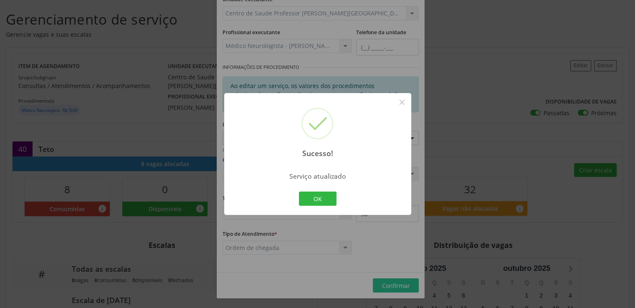
click at [316, 191] on div "OK Cancel" at bounding box center [317, 199] width 41 height 18
click at [316, 198] on button "OK" at bounding box center [318, 199] width 38 height 14
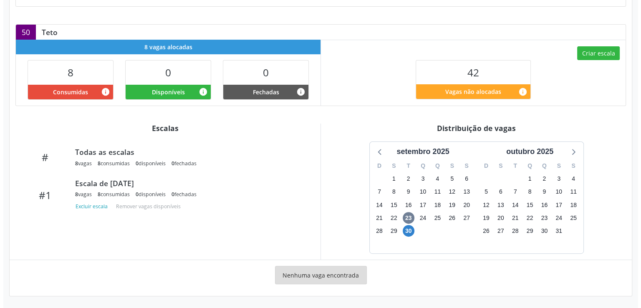
scroll to position [241, 0]
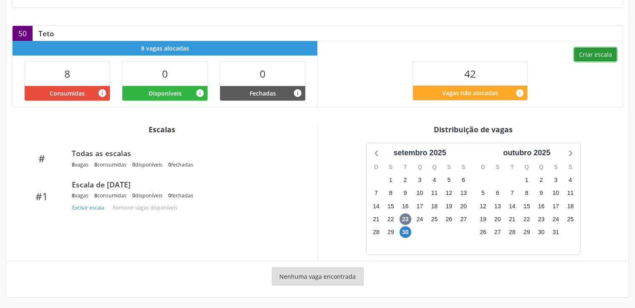
click at [585, 54] on button "Criar escala" at bounding box center [595, 55] width 43 height 14
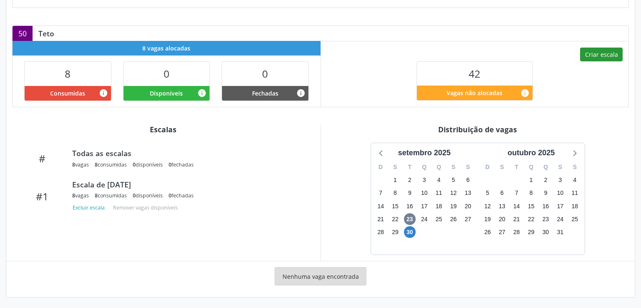
select select "8"
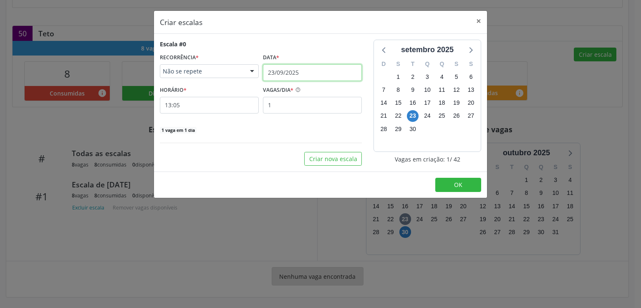
click at [286, 73] on input "23/09/2025" at bounding box center [312, 72] width 99 height 17
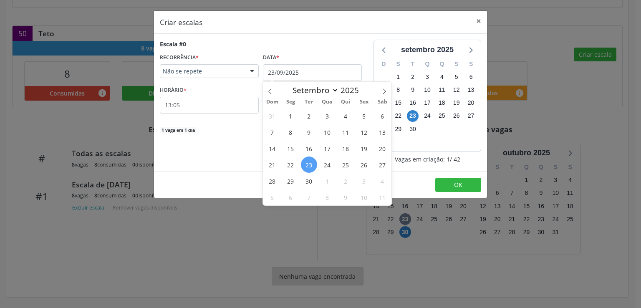
click at [230, 71] on span "Não se repete" at bounding box center [202, 71] width 79 height 8
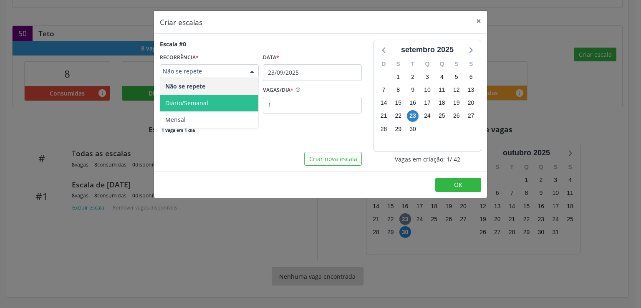
click at [205, 101] on span "Diário/Semanal" at bounding box center [186, 103] width 43 height 8
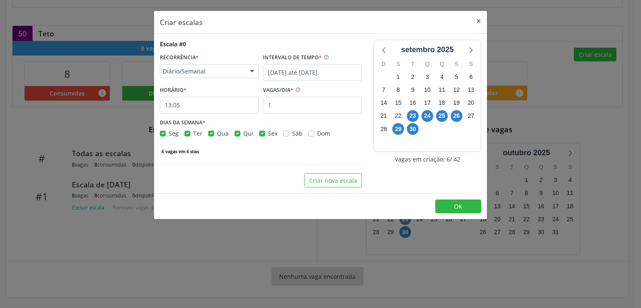
click at [268, 135] on label "Sex" at bounding box center [273, 133] width 10 height 9
click at [261, 135] on input "Sex" at bounding box center [262, 133] width 6 height 8
checkbox input "false"
click at [243, 133] on label "Qui" at bounding box center [248, 133] width 10 height 9
click at [237, 133] on input "Qui" at bounding box center [238, 133] width 6 height 8
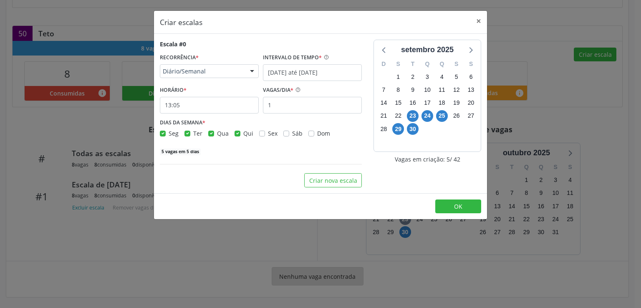
checkbox input "false"
click at [217, 133] on label "Qua" at bounding box center [223, 133] width 12 height 9
click at [210, 133] on input "Qua" at bounding box center [211, 133] width 6 height 8
checkbox input "false"
click at [169, 133] on label "Seg" at bounding box center [174, 133] width 10 height 9
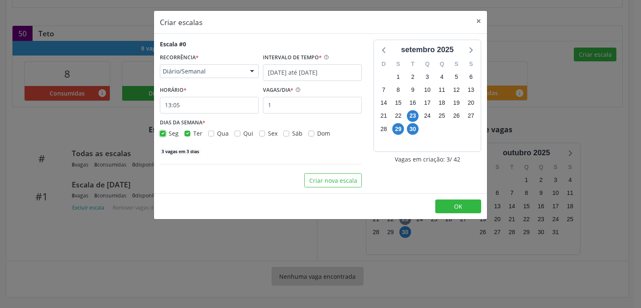
click at [163, 133] on input "Seg" at bounding box center [163, 133] width 6 height 8
checkbox input "false"
click at [304, 73] on input "23/09/2025 até 30/09/2025" at bounding box center [312, 72] width 99 height 17
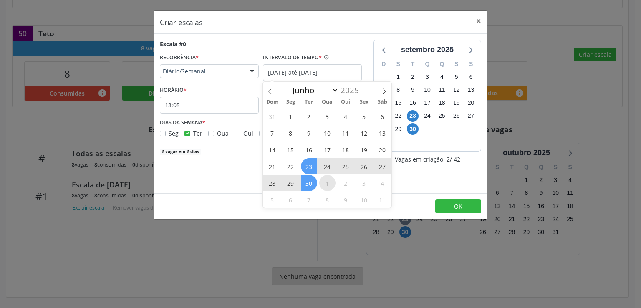
click at [330, 181] on span "1" at bounding box center [327, 183] width 16 height 16
type input "0[DATE]"
select select "9"
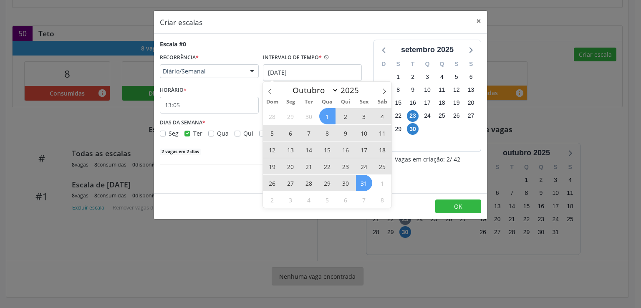
click at [364, 182] on span "31" at bounding box center [364, 183] width 16 height 16
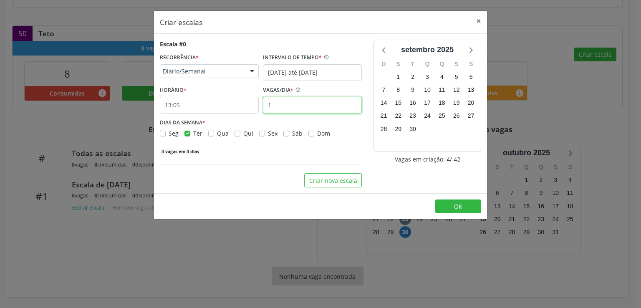
click at [284, 105] on input "1" at bounding box center [312, 105] width 99 height 17
type input "8"
click at [200, 108] on input "13:05" at bounding box center [209, 105] width 99 height 17
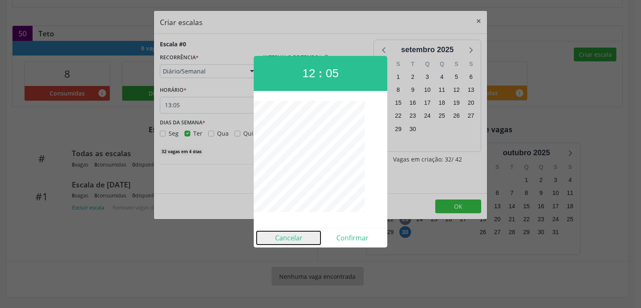
click at [300, 236] on button "Cancelar" at bounding box center [289, 237] width 64 height 13
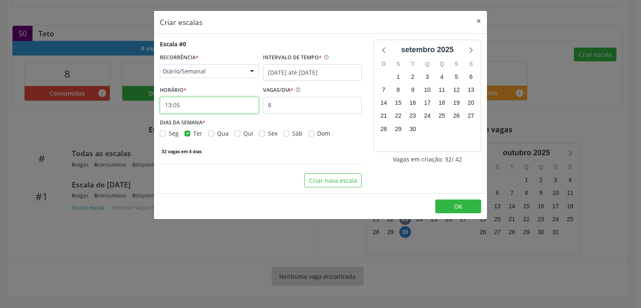
click at [189, 103] on input "13:05" at bounding box center [209, 105] width 99 height 17
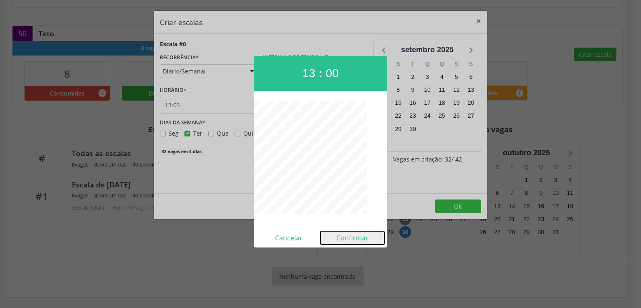
click at [357, 237] on button "Confirmar" at bounding box center [353, 237] width 64 height 13
type input "13:00"
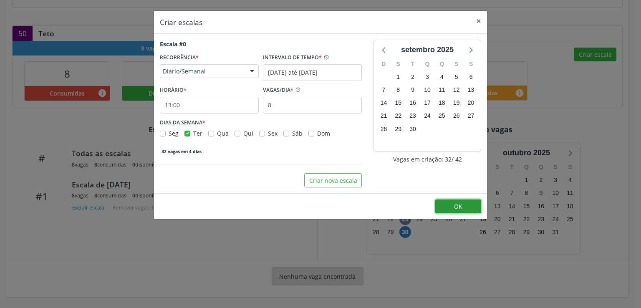
click at [451, 206] on button "OK" at bounding box center [459, 207] width 46 height 14
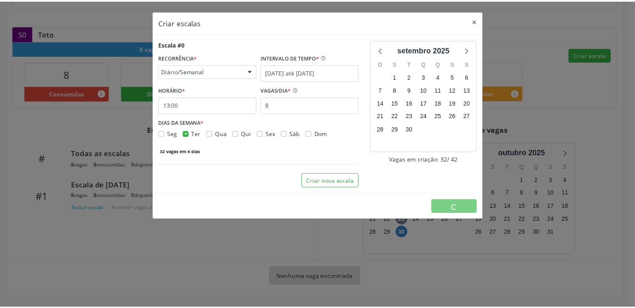
scroll to position [0, 0]
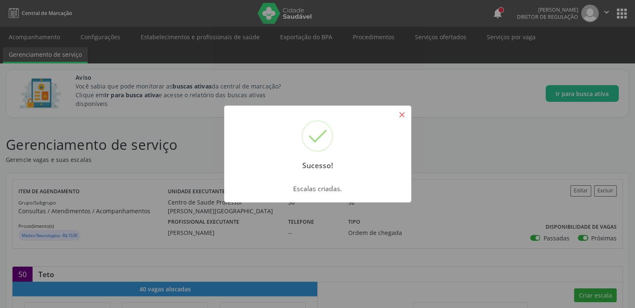
click at [402, 110] on button "×" at bounding box center [402, 115] width 14 height 14
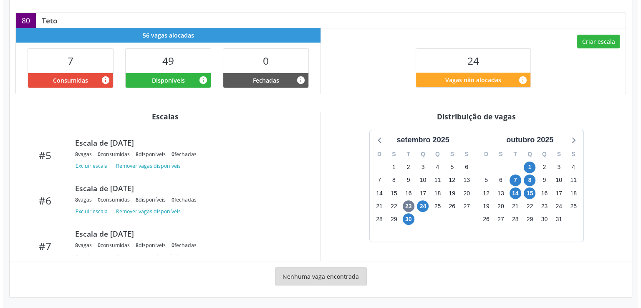
scroll to position [223, 0]
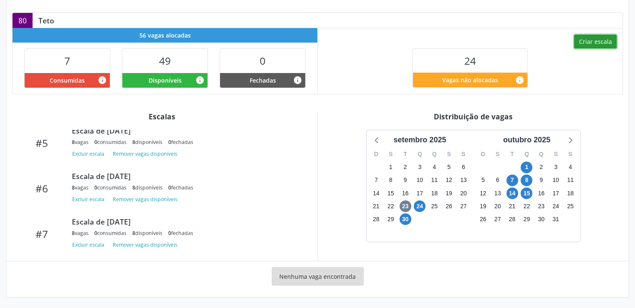
click at [584, 40] on button "Criar escala" at bounding box center [595, 42] width 43 height 14
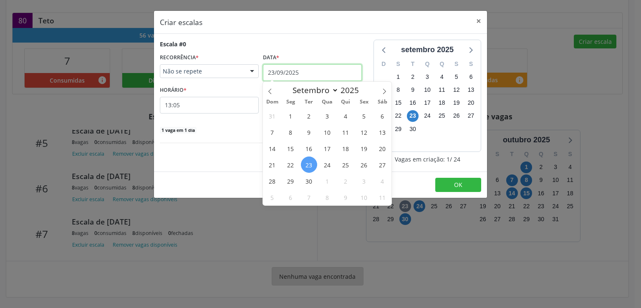
click at [297, 70] on input "23/09/2025" at bounding box center [312, 72] width 99 height 17
click at [383, 90] on icon at bounding box center [385, 92] width 6 height 6
select select "9"
click at [309, 165] on span "21" at bounding box center [309, 165] width 16 height 16
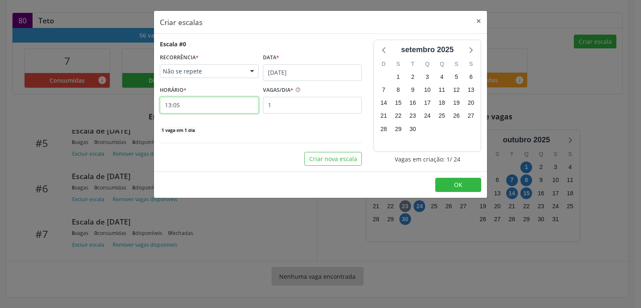
click at [213, 106] on input "13:05" at bounding box center [209, 105] width 99 height 17
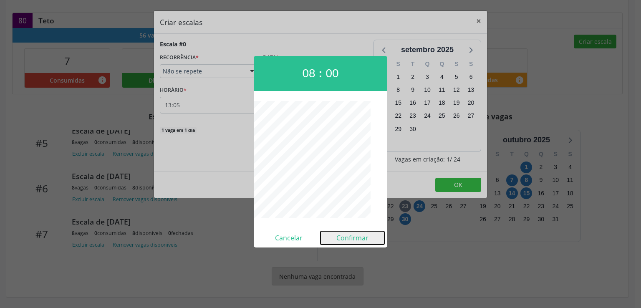
click at [360, 235] on button "Confirmar" at bounding box center [353, 237] width 64 height 13
type input "08:00"
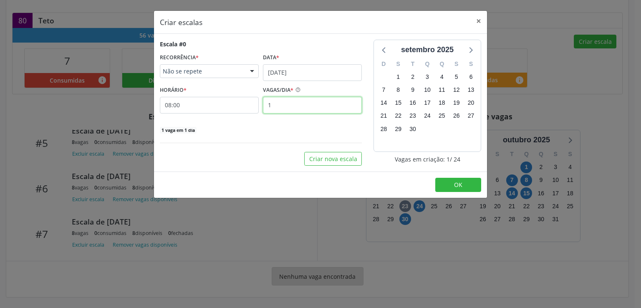
click at [301, 102] on input "1" at bounding box center [312, 105] width 99 height 17
type input "8"
click at [274, 134] on div "Escala #0 RECORRÊNCIA * Não se repete Não se repete Diário/Semanal Mensal Nenhu…" at bounding box center [261, 103] width 214 height 126
click at [328, 161] on button "Criar nova escala" at bounding box center [333, 159] width 58 height 14
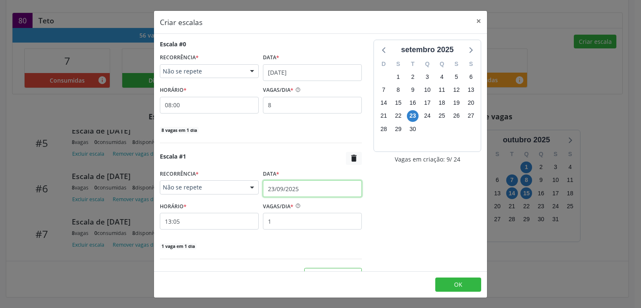
click at [291, 186] on input "23/09/2025" at bounding box center [312, 188] width 99 height 17
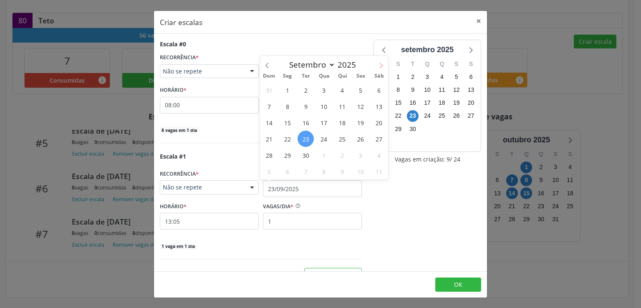
click at [380, 68] on icon at bounding box center [381, 66] width 6 height 6
select select "9"
click at [325, 140] on span "22" at bounding box center [324, 139] width 16 height 16
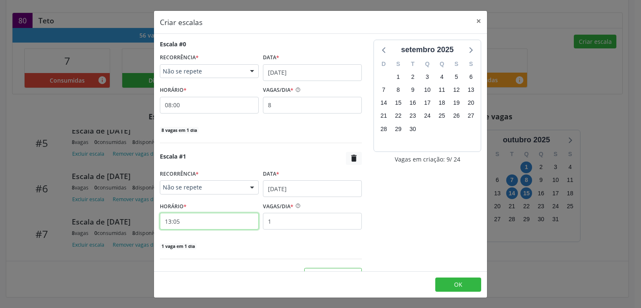
click at [197, 220] on input "13:05" at bounding box center [209, 221] width 99 height 17
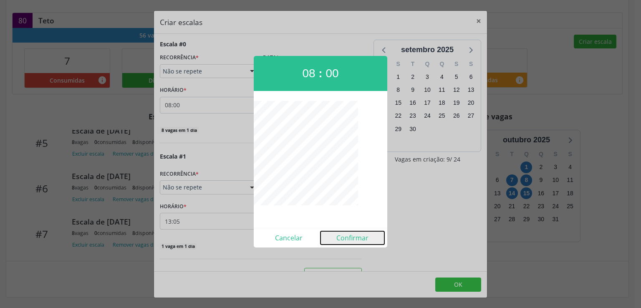
click at [356, 241] on button "Confirmar" at bounding box center [353, 237] width 64 height 13
type input "08:00"
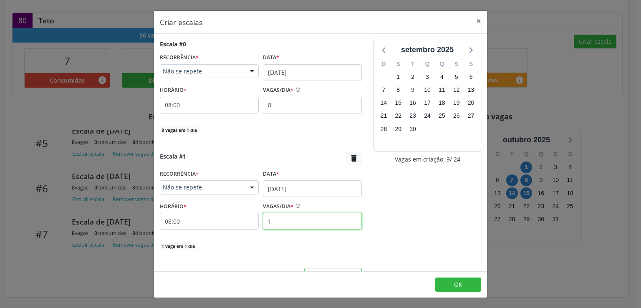
click at [277, 222] on input "1" at bounding box center [312, 221] width 99 height 17
type input "8"
click at [282, 251] on div "Escala #1  RECORRÊNCIA * Não se repete Não se repete Diário/Semanal Mensal Nen…" at bounding box center [261, 206] width 202 height 108
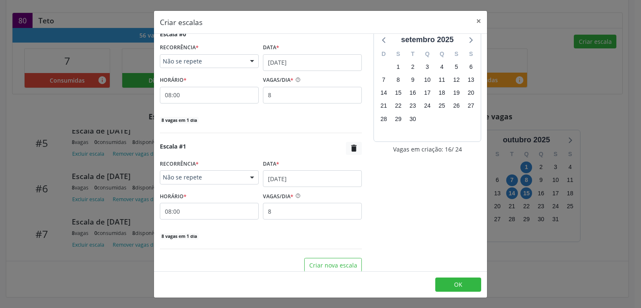
scroll to position [15, 0]
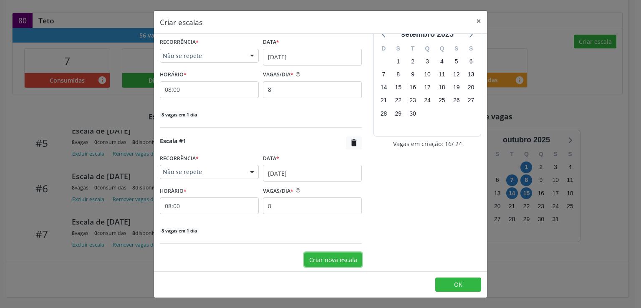
click at [331, 256] on button "Criar nova escala" at bounding box center [333, 260] width 58 height 14
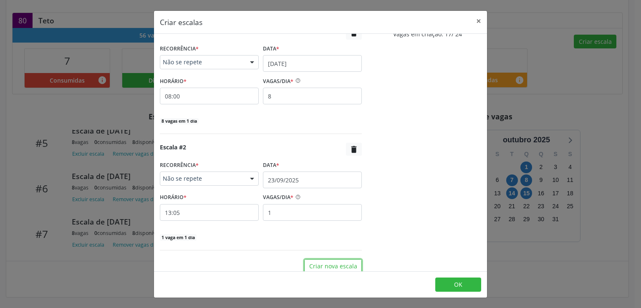
scroll to position [132, 0]
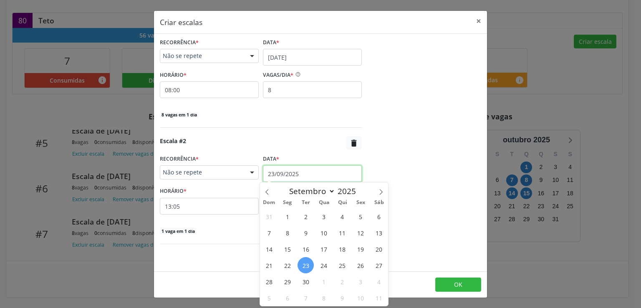
click at [291, 167] on input "23/09/2025" at bounding box center [312, 173] width 99 height 17
click at [379, 191] on icon at bounding box center [381, 192] width 6 height 6
select select "9"
drag, startPoint x: 301, startPoint y: 279, endPoint x: 299, endPoint y: 273, distance: 6.1
click at [301, 279] on span "28" at bounding box center [306, 281] width 16 height 16
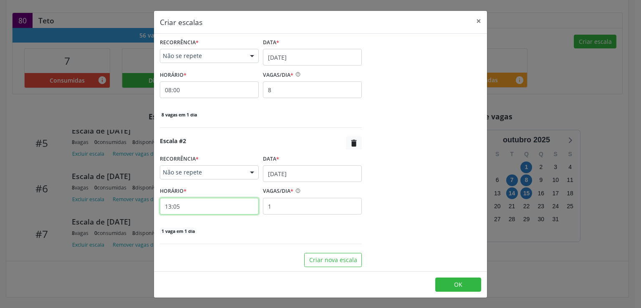
click at [209, 206] on input "13:05" at bounding box center [209, 206] width 99 height 17
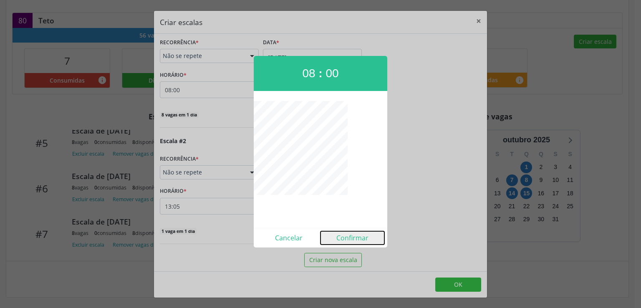
click at [356, 239] on button "Confirmar" at bounding box center [353, 237] width 64 height 13
type input "08:00"
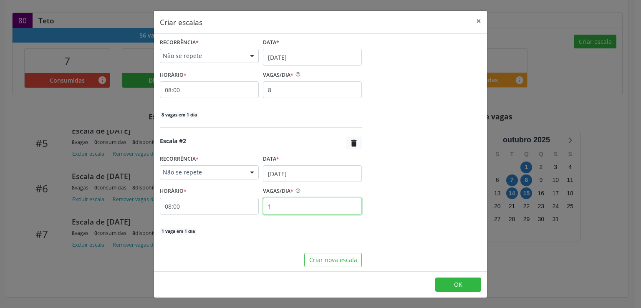
click at [293, 205] on input "1" at bounding box center [312, 206] width 99 height 17
type input "8"
click at [273, 225] on div "Escala #2  RECORRÊNCIA * Não se repete Não se repete Diário/Semanal Mensal Nen…" at bounding box center [261, 186] width 202 height 99
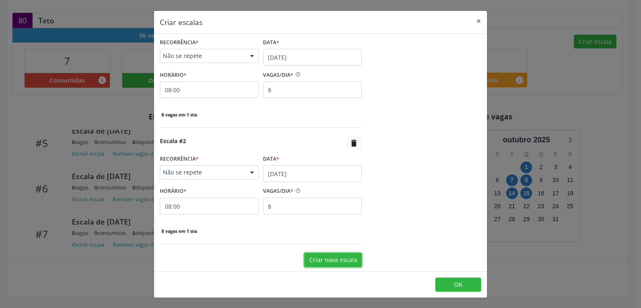
click at [322, 258] on button "Criar nova escala" at bounding box center [333, 260] width 58 height 14
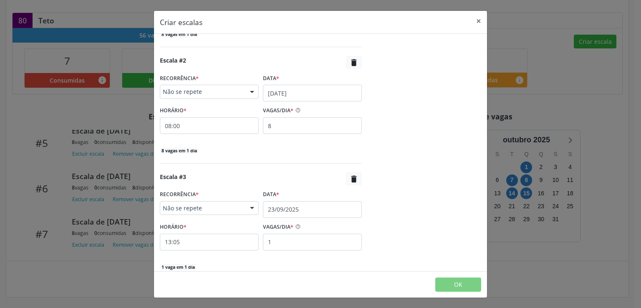
scroll to position [272, 0]
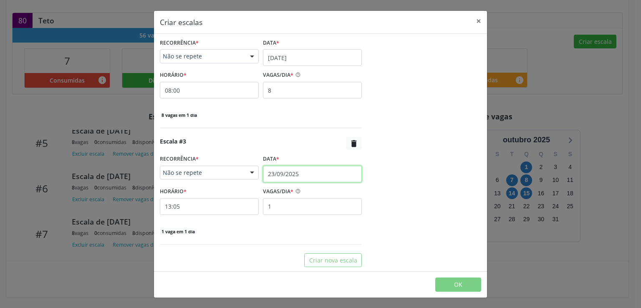
click at [286, 173] on input "23/09/2025" at bounding box center [312, 174] width 99 height 17
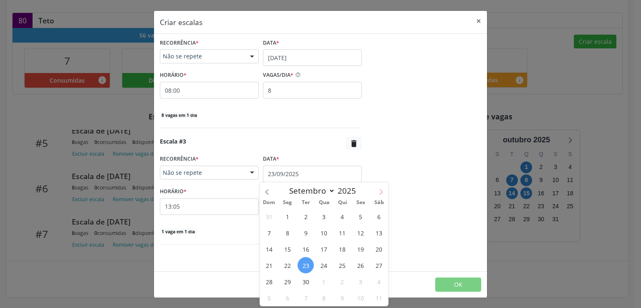
click at [379, 193] on icon at bounding box center [381, 192] width 6 height 6
select select "9"
click at [328, 280] on span "29" at bounding box center [324, 281] width 16 height 16
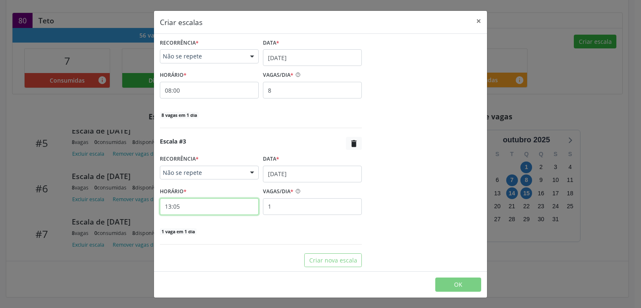
click at [228, 211] on input "13:05" at bounding box center [209, 206] width 99 height 17
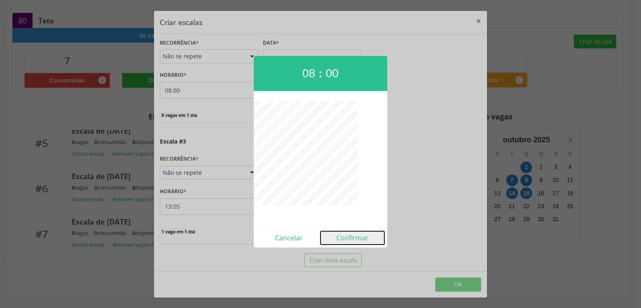
click at [354, 236] on button "Confirmar" at bounding box center [353, 237] width 64 height 13
type input "08:00"
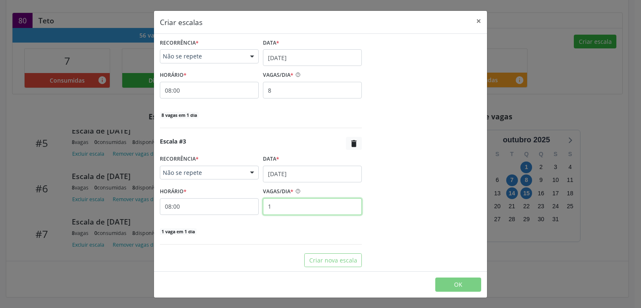
click at [286, 205] on input "1" at bounding box center [312, 206] width 99 height 17
type input "8"
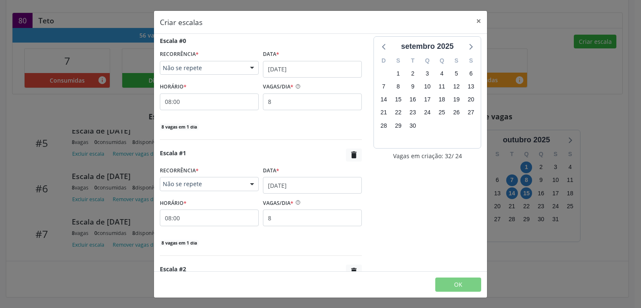
scroll to position [0, 0]
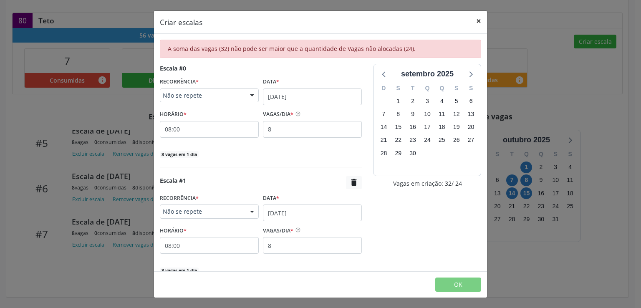
click at [477, 20] on button "×" at bounding box center [479, 21] width 17 height 20
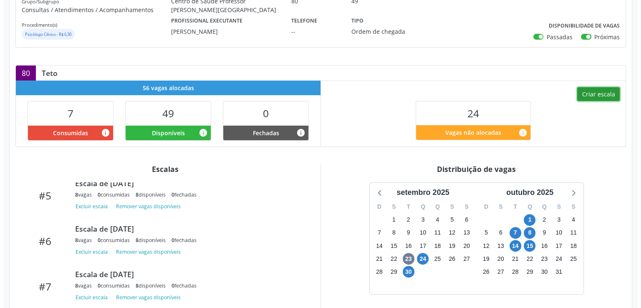
scroll to position [111, 0]
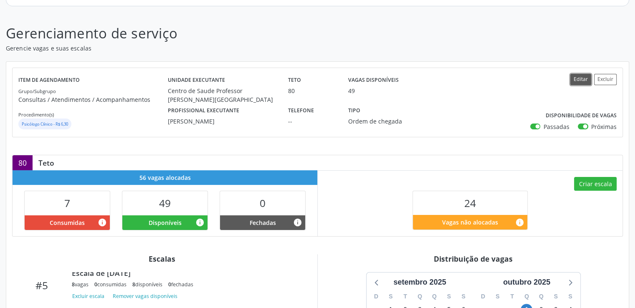
click at [578, 78] on button "Editar" at bounding box center [580, 79] width 21 height 11
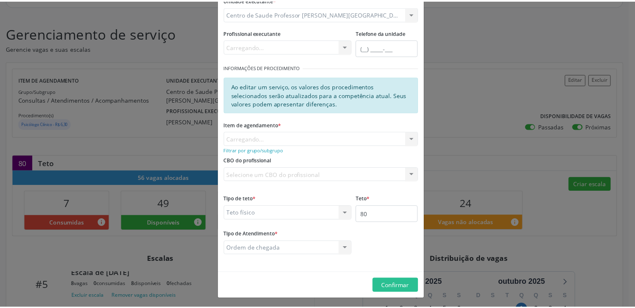
scroll to position [91, 0]
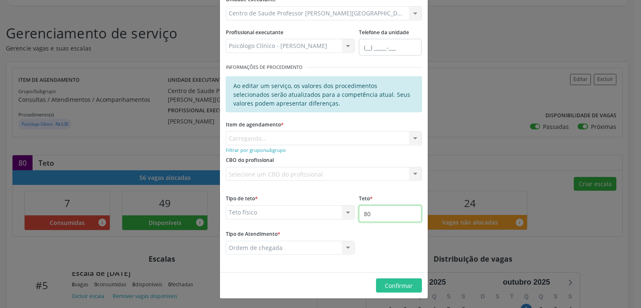
click at [385, 211] on input "80" at bounding box center [390, 213] width 63 height 17
type input "8"
type input "120"
click at [392, 288] on span "Confirmar" at bounding box center [399, 286] width 28 height 8
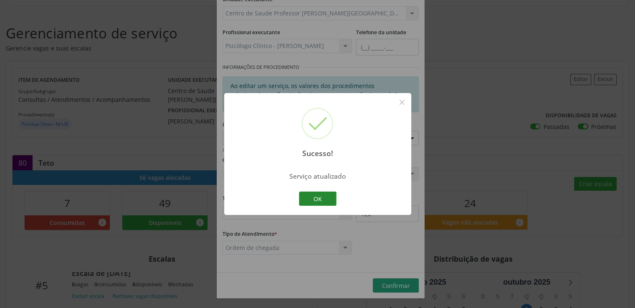
click at [313, 198] on button "OK" at bounding box center [318, 199] width 38 height 14
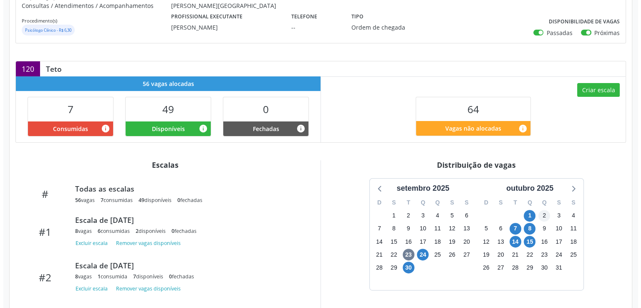
scroll to position [209, 0]
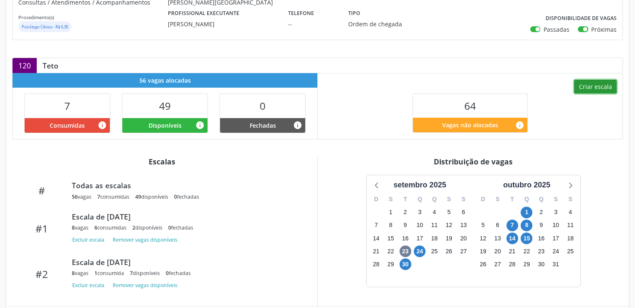
click at [595, 89] on button "Criar escala" at bounding box center [595, 87] width 43 height 14
select select "8"
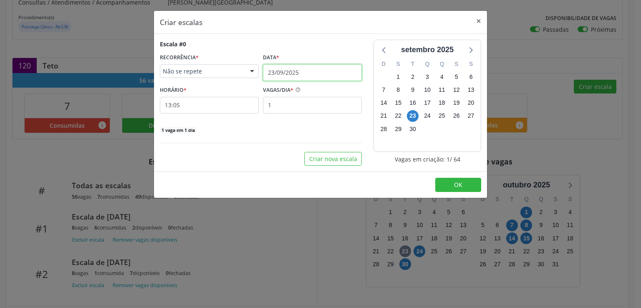
click at [279, 70] on input "23/09/2025" at bounding box center [312, 72] width 99 height 17
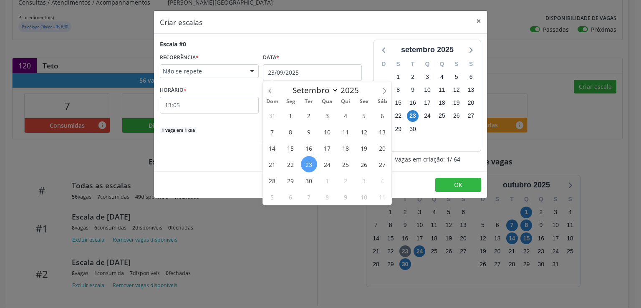
click at [224, 70] on span "Não se repete" at bounding box center [202, 71] width 79 height 8
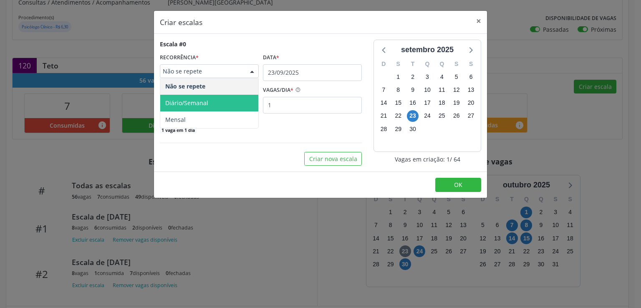
click at [212, 104] on span "Diário/Semanal" at bounding box center [209, 103] width 98 height 17
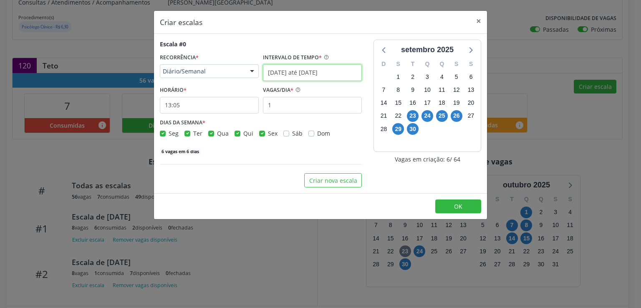
click at [313, 71] on input "23/09/2025 até 30/09/2025" at bounding box center [312, 72] width 99 height 17
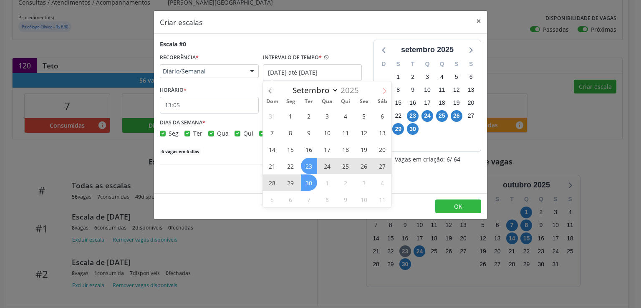
click at [381, 88] on span at bounding box center [384, 88] width 14 height 14
select select "9"
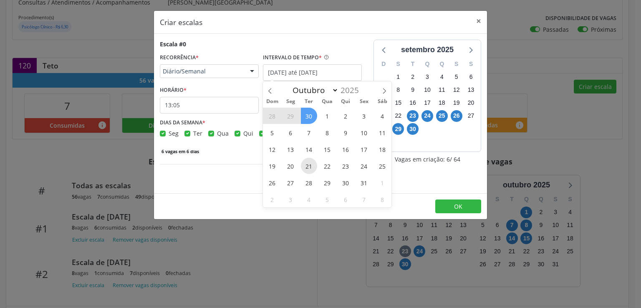
click at [311, 166] on span "21" at bounding box center [309, 166] width 16 height 16
type input "21/10/2025"
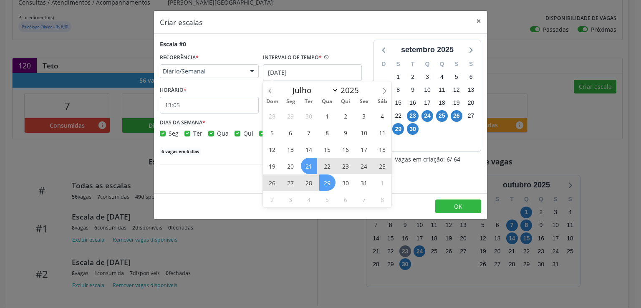
click at [332, 182] on span "29" at bounding box center [327, 183] width 16 height 16
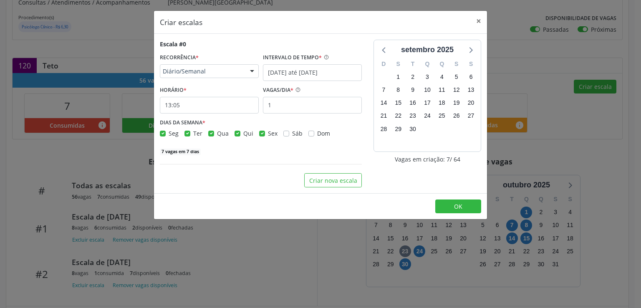
click at [169, 134] on label "Seg" at bounding box center [174, 133] width 10 height 9
click at [163, 134] on input "Seg" at bounding box center [163, 133] width 6 height 8
checkbox input "false"
click at [243, 132] on label "Qui" at bounding box center [248, 133] width 10 height 9
click at [237, 132] on input "Qui" at bounding box center [238, 133] width 6 height 8
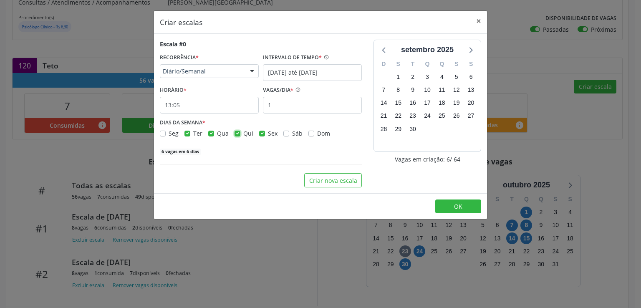
checkbox input "false"
click at [268, 134] on label "Sex" at bounding box center [273, 133] width 10 height 9
click at [259, 134] on input "Sex" at bounding box center [262, 133] width 6 height 8
checkbox input "false"
click at [203, 108] on input "13:05" at bounding box center [209, 105] width 99 height 17
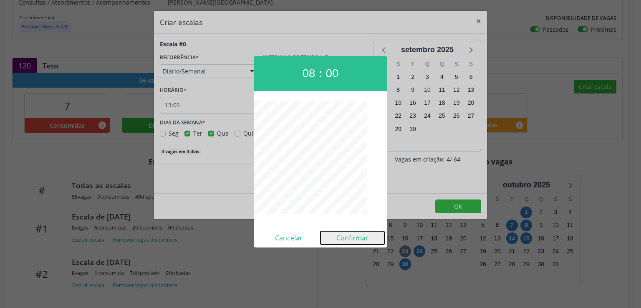
click at [352, 235] on button "Confirmar" at bounding box center [353, 237] width 64 height 13
type input "08:00"
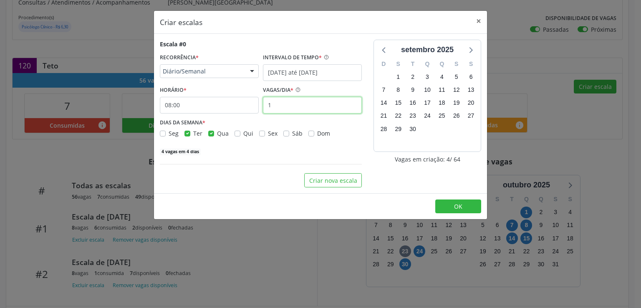
click at [291, 107] on input "1" at bounding box center [312, 105] width 99 height 17
type input "8"
click at [260, 157] on div "Escala #0 RECORRÊNCIA * Diário/Semanal Não se repete Diário/Semanal Mensal Nenh…" at bounding box center [261, 114] width 214 height 148
click at [455, 204] on span "OK" at bounding box center [458, 207] width 8 height 8
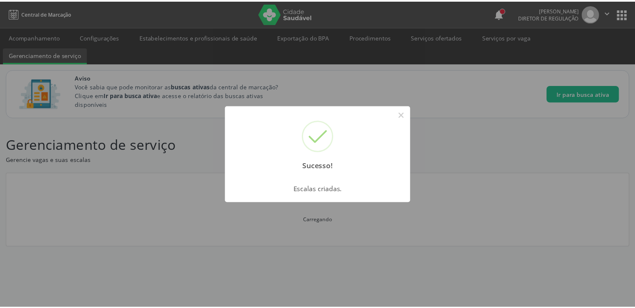
scroll to position [0, 0]
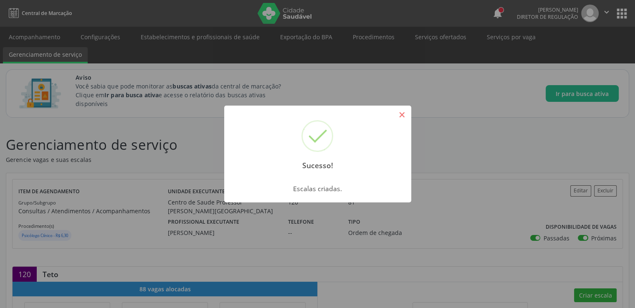
click at [407, 112] on button "×" at bounding box center [402, 115] width 14 height 14
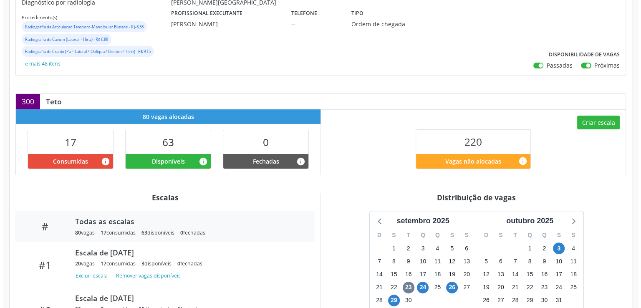
scroll to position [251, 0]
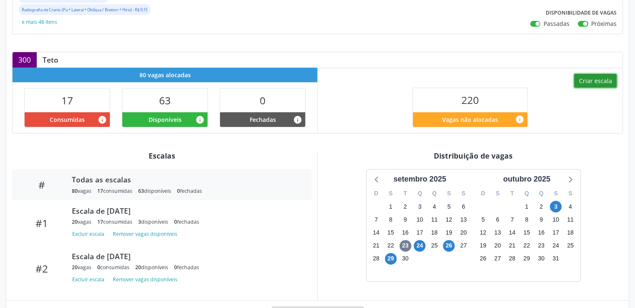
click at [598, 80] on button "Criar escala" at bounding box center [595, 81] width 43 height 14
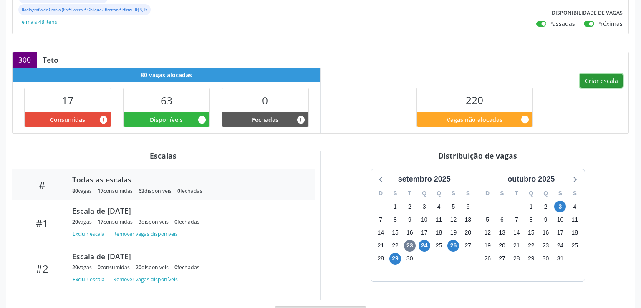
select select "8"
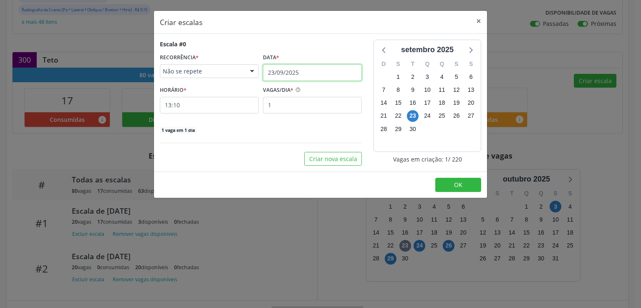
click at [280, 71] on input "23/09/2025" at bounding box center [312, 72] width 99 height 17
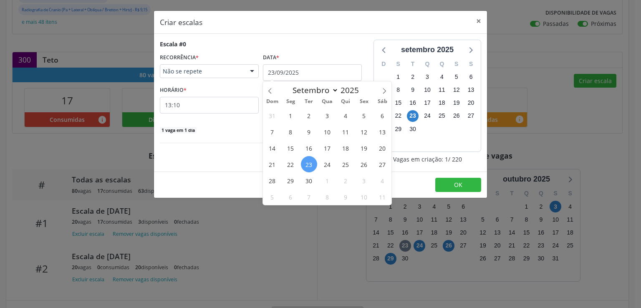
click at [220, 72] on span "Não se repete" at bounding box center [202, 71] width 79 height 8
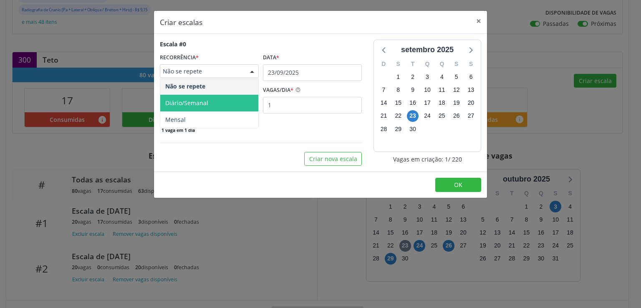
click at [212, 100] on span "Diário/Semanal" at bounding box center [209, 103] width 98 height 17
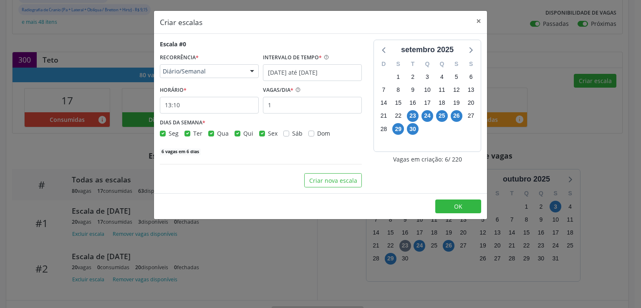
click at [193, 134] on label "Ter" at bounding box center [197, 133] width 9 height 9
click at [185, 134] on input "Ter" at bounding box center [188, 133] width 6 height 8
checkbox input "false"
click at [243, 134] on label "Qui" at bounding box center [248, 133] width 10 height 9
click at [235, 134] on input "Qui" at bounding box center [238, 133] width 6 height 8
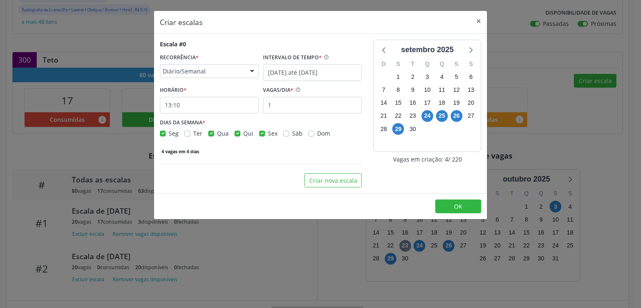
checkbox input "false"
click at [217, 132] on label "Qua" at bounding box center [223, 133] width 12 height 9
click at [209, 132] on input "Qua" at bounding box center [211, 133] width 6 height 8
checkbox input "false"
click at [189, 106] on input "13:10" at bounding box center [209, 105] width 99 height 17
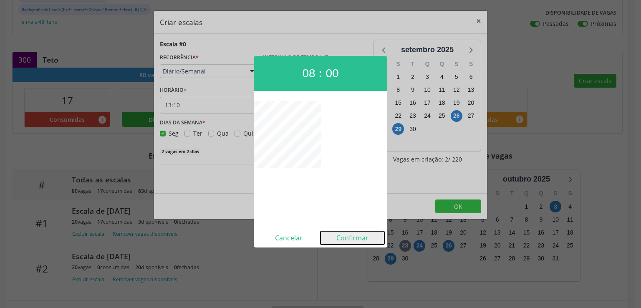
click at [349, 238] on button "Confirmar" at bounding box center [353, 237] width 64 height 13
type input "08:00"
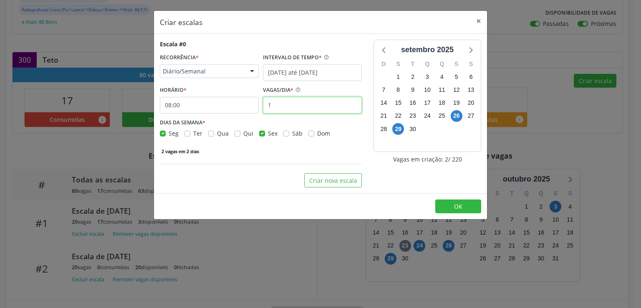
click at [289, 107] on input "1" at bounding box center [312, 105] width 99 height 17
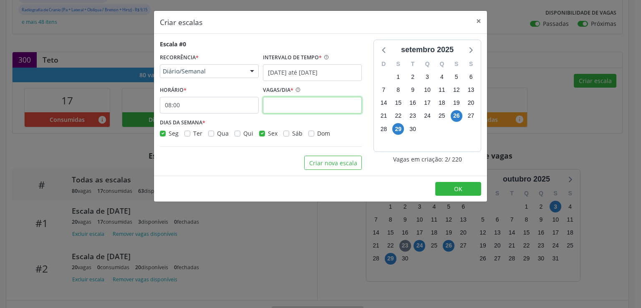
type input "8"
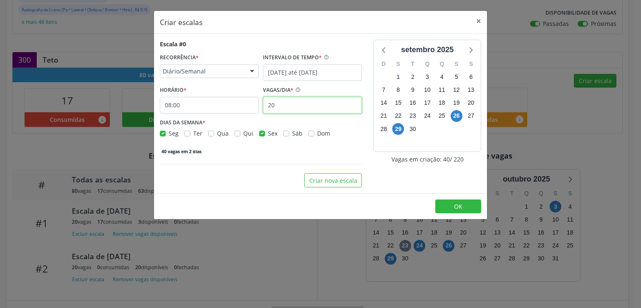
type input "20"
click at [256, 158] on div "Escala #0 RECORRÊNCIA * Diário/Semanal Não se repete Diário/Semanal Mensal Nenh…" at bounding box center [261, 114] width 214 height 148
click at [317, 72] on input "23/09/2025 até 30/09/2025" at bounding box center [312, 72] width 99 height 17
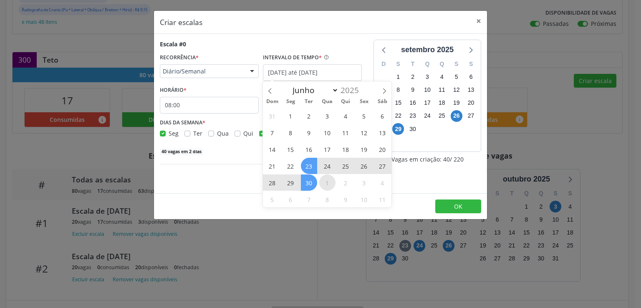
click at [329, 186] on span "1" at bounding box center [327, 183] width 16 height 16
type input "01/10/2025"
select select "9"
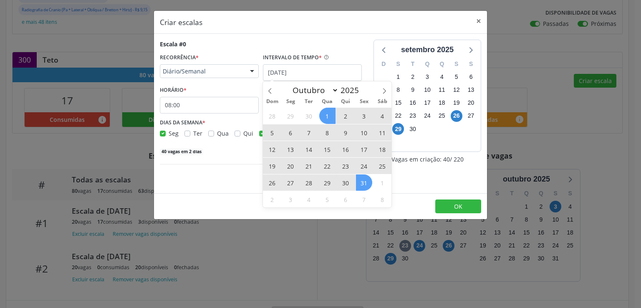
click at [361, 185] on span "31" at bounding box center [364, 183] width 16 height 16
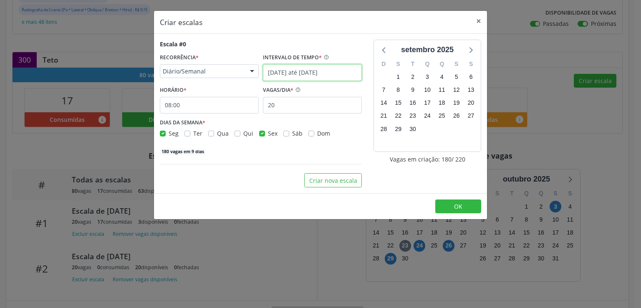
click at [312, 73] on input "01/10/2025 até 31/10/2025" at bounding box center [312, 72] width 99 height 17
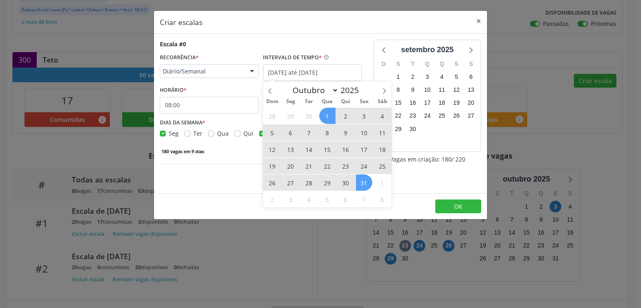
click at [294, 131] on span "6" at bounding box center [291, 132] width 16 height 16
type input "06/10/2025"
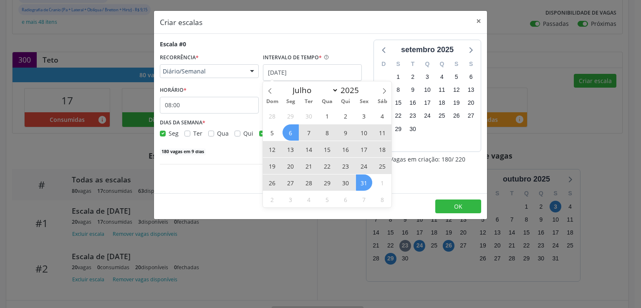
click at [364, 184] on span "31" at bounding box center [364, 183] width 16 height 16
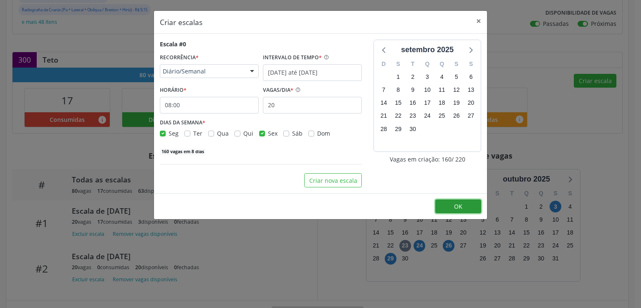
click at [463, 211] on button "OK" at bounding box center [459, 207] width 46 height 14
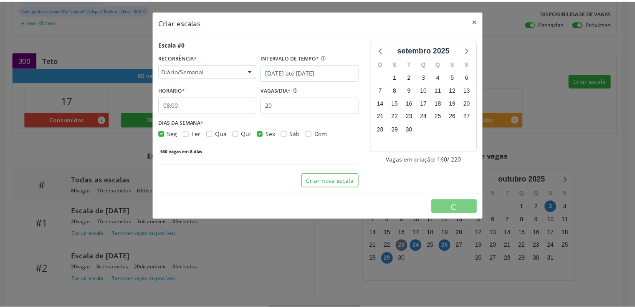
scroll to position [0, 0]
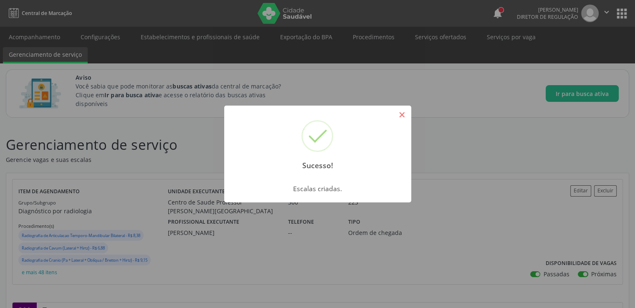
click at [402, 116] on button "×" at bounding box center [402, 115] width 14 height 14
